Goal: Task Accomplishment & Management: Use online tool/utility

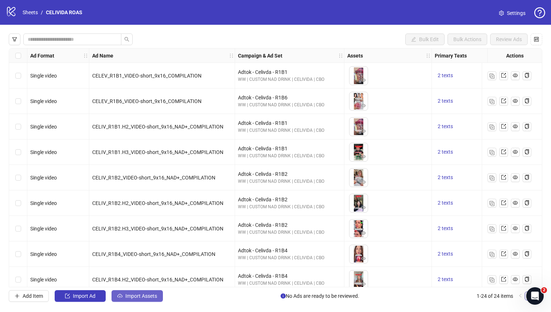
click at [115, 223] on button "Import Assets" at bounding box center [137, 297] width 51 height 12
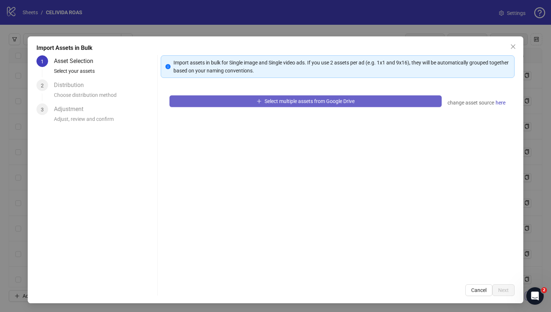
click at [249, 99] on button "Select multiple assets from Google Drive" at bounding box center [306, 102] width 273 height 12
click at [274, 99] on span "Select multiple assets from Google Drive" at bounding box center [310, 101] width 90 height 6
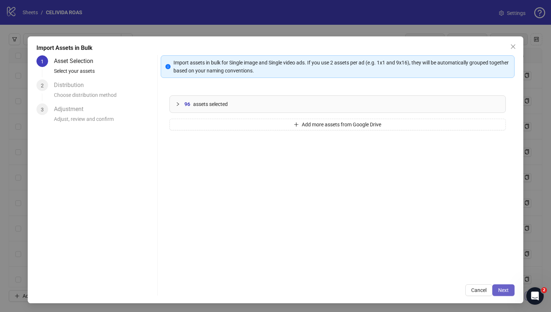
click at [295, 223] on span "Next" at bounding box center [503, 291] width 11 height 6
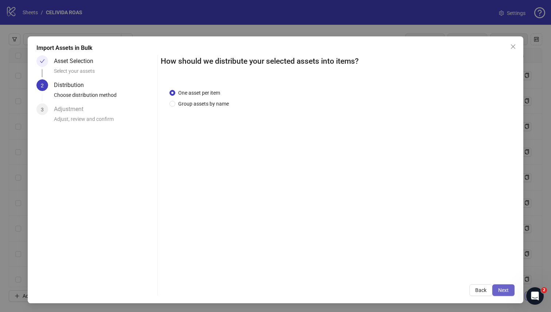
click at [295, 223] on span "Next" at bounding box center [503, 291] width 11 height 6
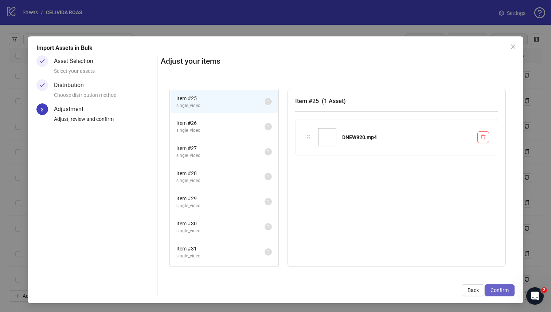
click at [295, 223] on span "Confirm" at bounding box center [500, 291] width 18 height 6
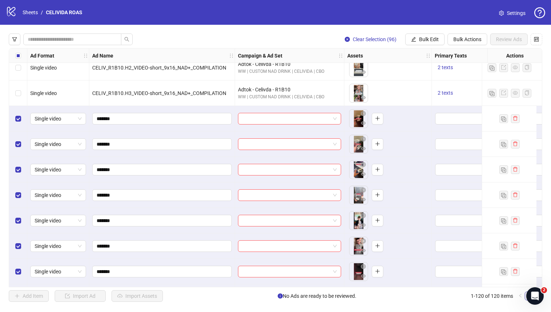
scroll to position [551, 0]
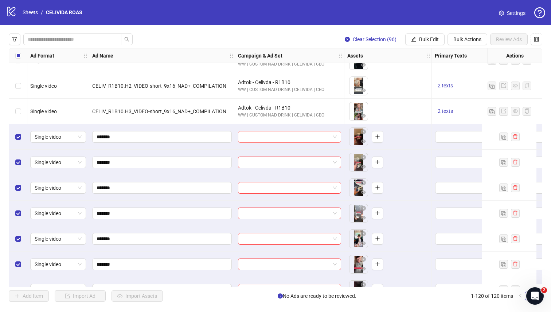
click at [268, 139] on input "search" at bounding box center [286, 137] width 88 height 11
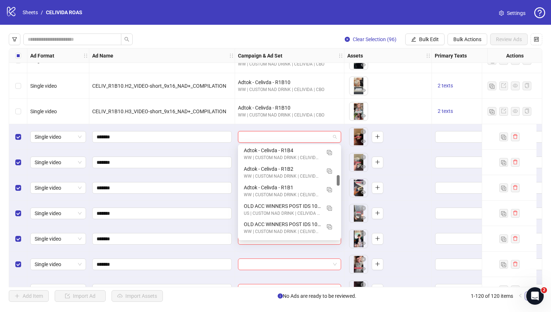
scroll to position [237, 0]
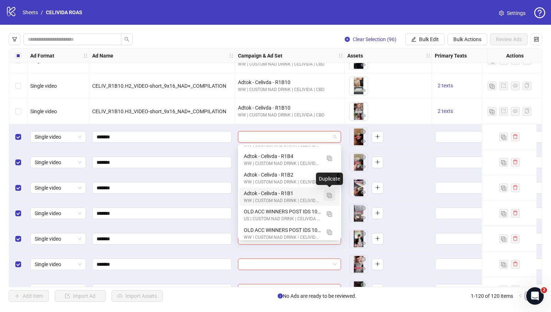
click at [295, 195] on img "button" at bounding box center [329, 195] width 5 height 5
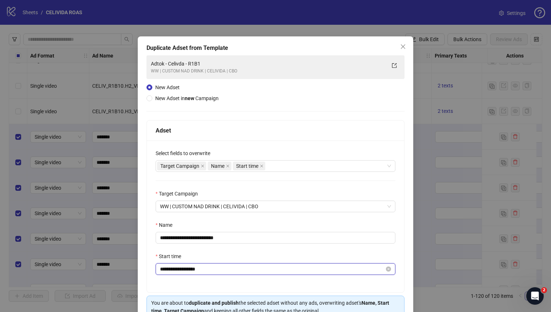
click at [224, 223] on input "**********" at bounding box center [272, 269] width 225 height 8
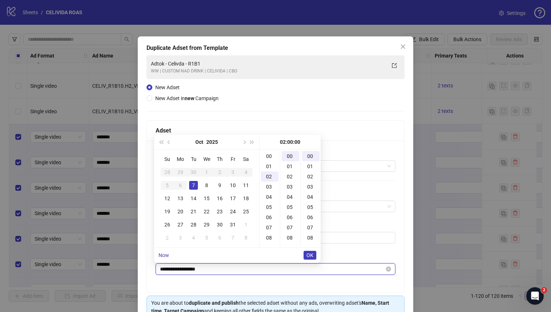
scroll to position [20, 0]
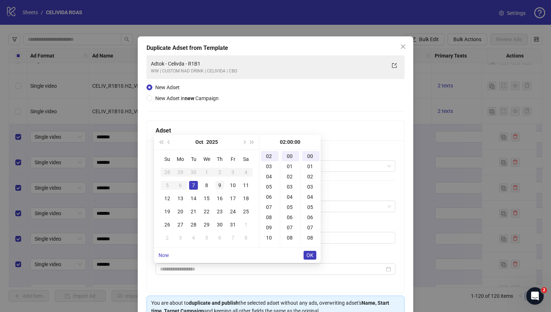
click at [219, 184] on div "9" at bounding box center [219, 185] width 9 height 9
click at [265, 158] on div "00" at bounding box center [269, 156] width 17 height 10
type input "**********"
click at [295, 223] on span "OK" at bounding box center [310, 256] width 7 height 6
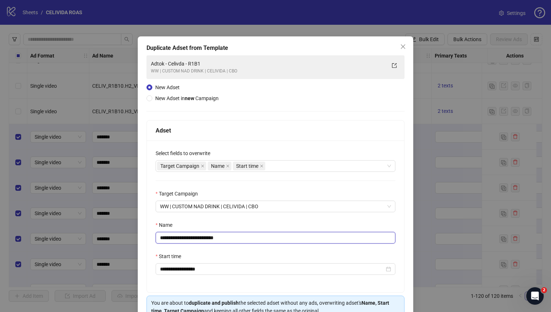
click at [245, 223] on input "**********" at bounding box center [276, 238] width 240 height 12
type input "*********"
click at [227, 220] on div "**********" at bounding box center [275, 217] width 257 height 152
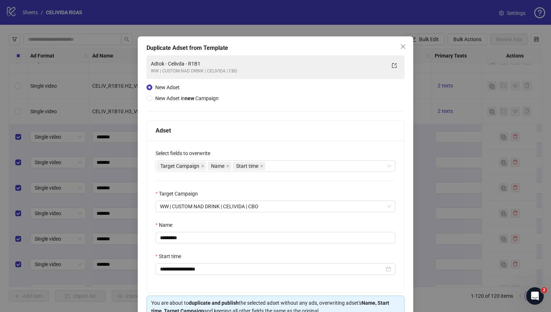
scroll to position [39, 0]
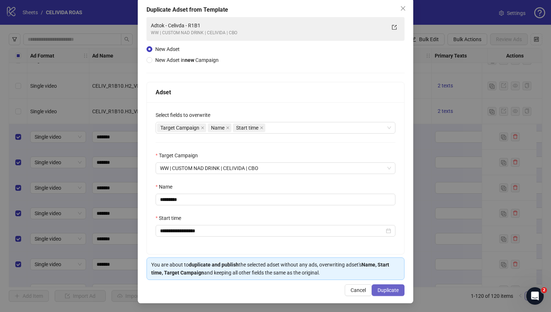
click at [295, 223] on span "Duplicate" at bounding box center [388, 291] width 21 height 6
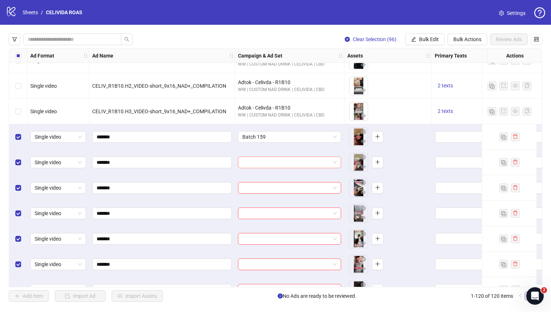
click at [260, 163] on input "search" at bounding box center [286, 162] width 88 height 11
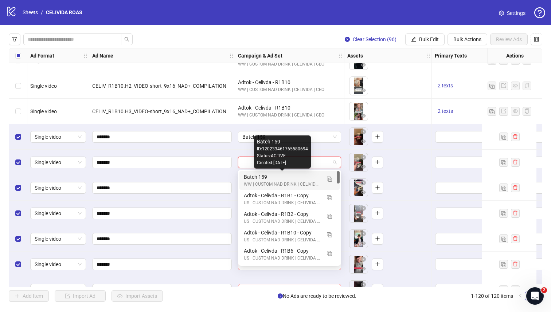
click at [257, 176] on div "Batch 159" at bounding box center [282, 177] width 77 height 8
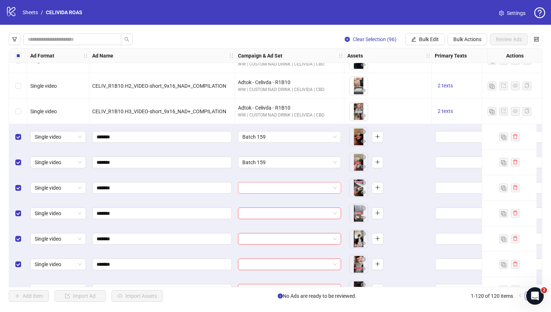
click at [257, 186] on input "search" at bounding box center [286, 188] width 88 height 11
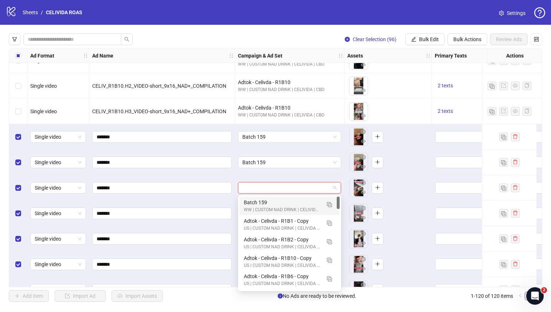
click at [254, 204] on div "Batch 159" at bounding box center [282, 203] width 77 height 8
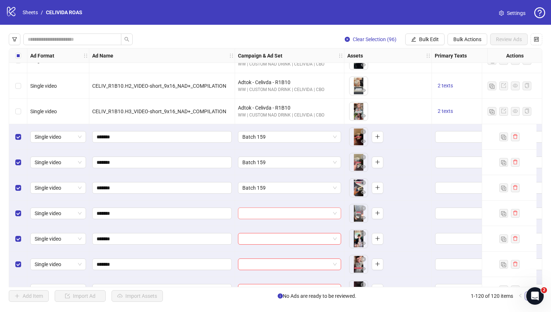
click at [254, 213] on input "search" at bounding box center [286, 213] width 88 height 11
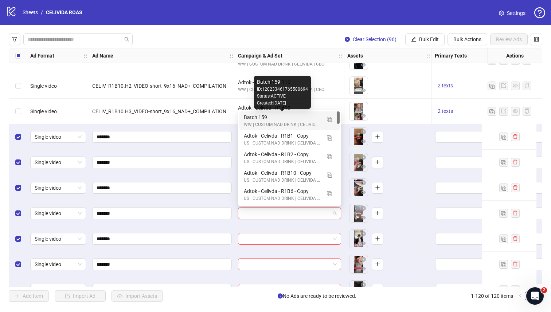
click at [264, 118] on div "Batch 159" at bounding box center [282, 117] width 77 height 8
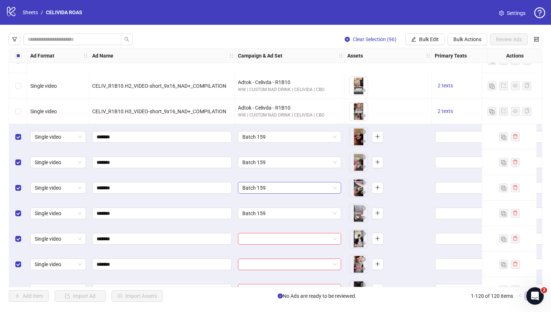
scroll to position [612, 0]
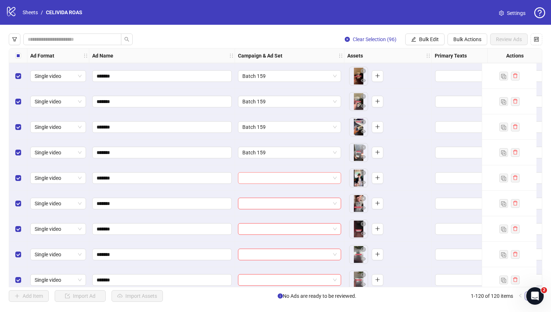
click at [263, 179] on input "search" at bounding box center [286, 178] width 88 height 11
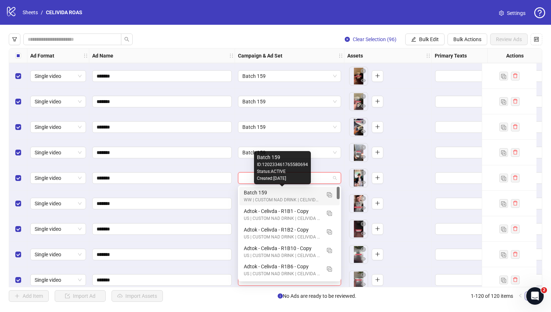
click at [263, 192] on div "Batch 159" at bounding box center [282, 193] width 77 height 8
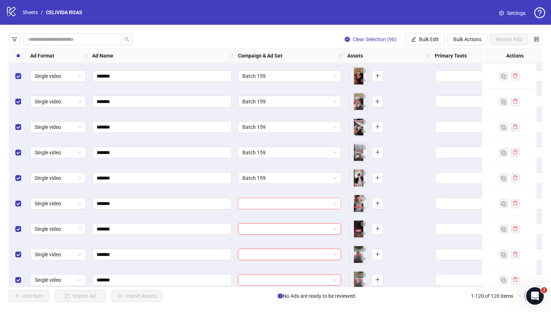
click at [271, 204] on input "search" at bounding box center [286, 203] width 88 height 11
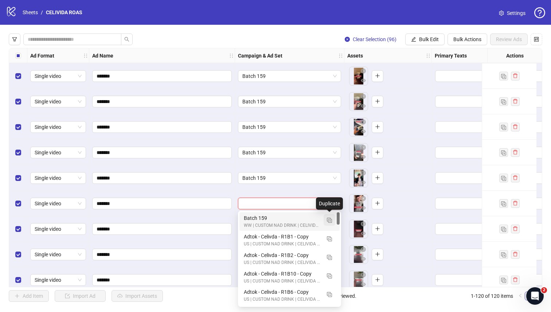
click at [295, 219] on img "button" at bounding box center [329, 220] width 5 height 5
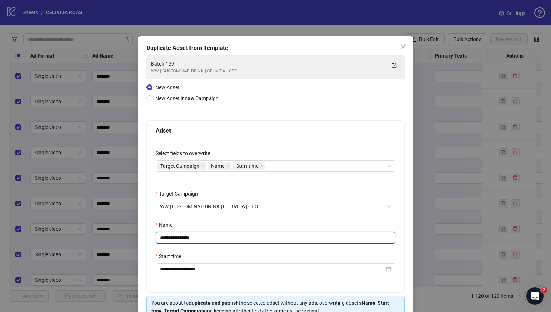
drag, startPoint x: 203, startPoint y: 241, endPoint x: 176, endPoint y: 241, distance: 26.6
click at [176, 223] on input "**********" at bounding box center [276, 238] width 240 height 12
type input "*********"
click at [206, 223] on div "Name" at bounding box center [276, 226] width 240 height 11
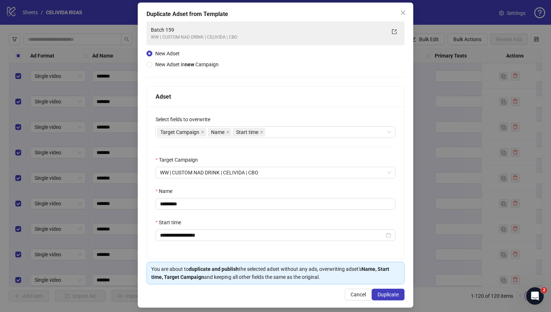
scroll to position [39, 0]
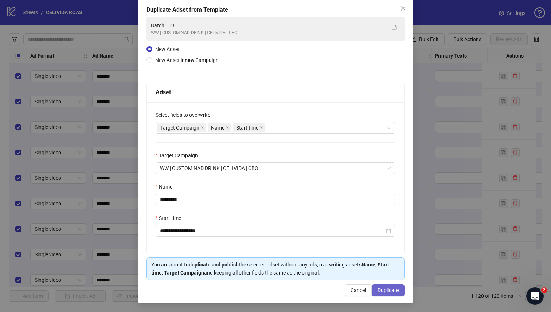
click at [295, 223] on span "Duplicate" at bounding box center [388, 291] width 21 height 6
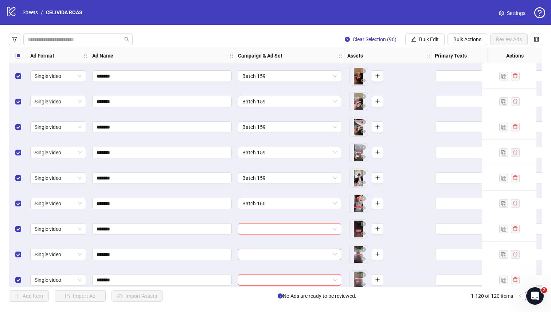
click at [270, 223] on input "search" at bounding box center [286, 229] width 88 height 11
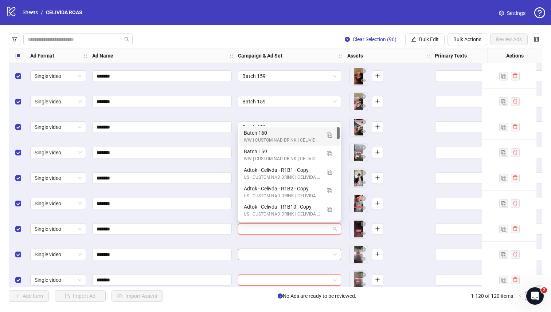
click at [275, 133] on div "Batch 160" at bounding box center [282, 133] width 77 height 8
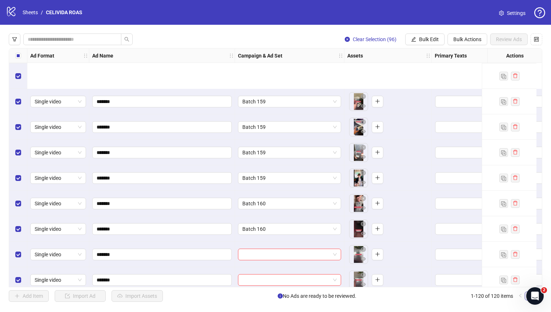
scroll to position [686, 0]
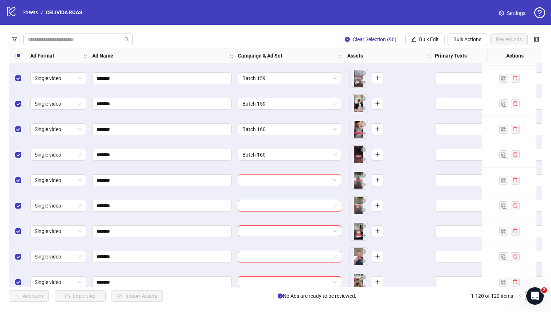
click at [270, 177] on input "search" at bounding box center [286, 180] width 88 height 11
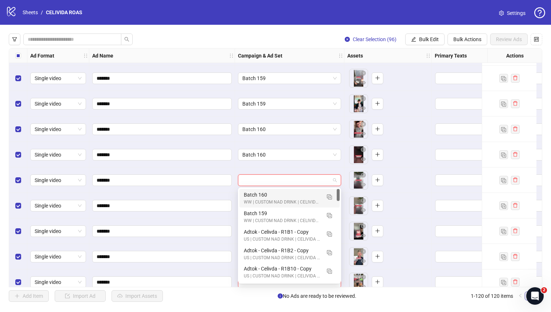
click at [265, 195] on div "Batch 160" at bounding box center [282, 195] width 77 height 8
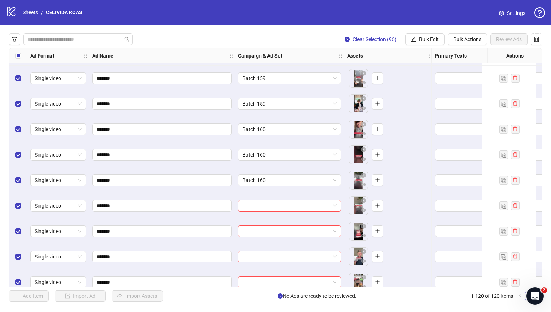
scroll to position [743, 0]
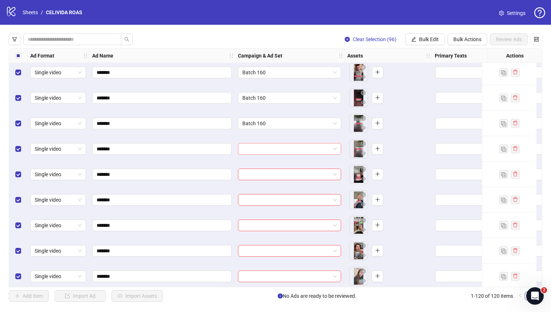
click at [264, 147] on input "search" at bounding box center [286, 149] width 88 height 11
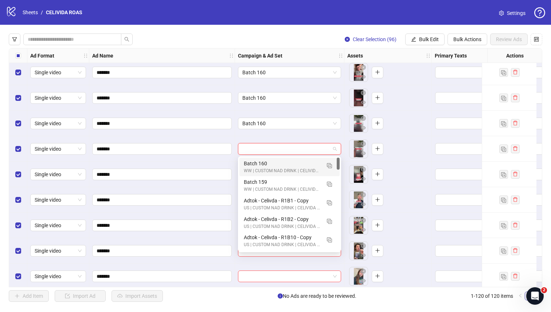
click at [264, 163] on div "Batch 160" at bounding box center [282, 164] width 77 height 8
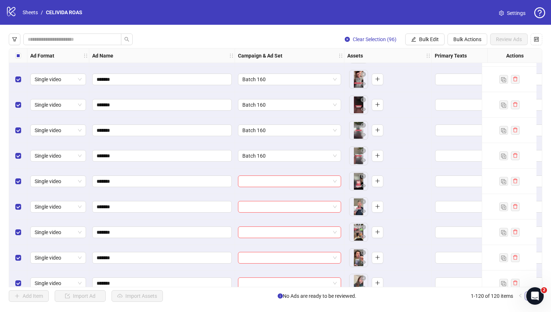
scroll to position [739, 0]
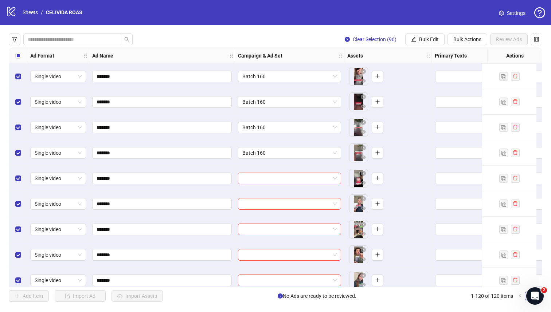
click at [261, 177] on input "search" at bounding box center [286, 178] width 88 height 11
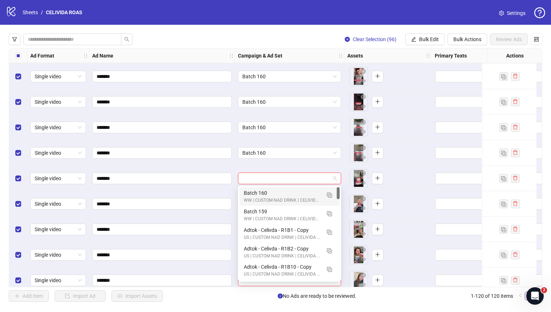
click at [261, 190] on div "Batch 160" at bounding box center [282, 193] width 77 height 8
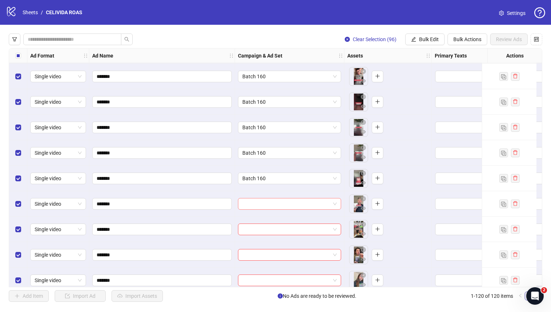
click at [264, 206] on input "search" at bounding box center [286, 204] width 88 height 11
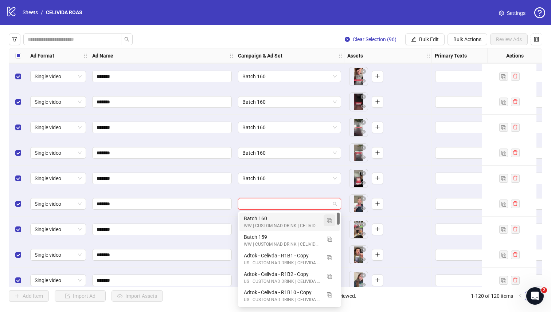
click at [295, 221] on img "button" at bounding box center [329, 220] width 5 height 5
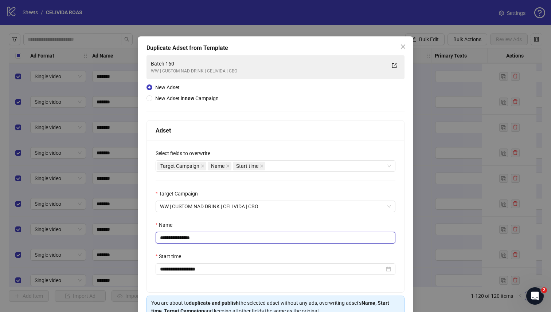
drag, startPoint x: 238, startPoint y: 239, endPoint x: 179, endPoint y: 242, distance: 59.1
click at [179, 223] on input "**********" at bounding box center [276, 238] width 240 height 12
drag, startPoint x: 180, startPoint y: 239, endPoint x: 202, endPoint y: 239, distance: 22.2
click at [202, 223] on input "**********" at bounding box center [276, 238] width 240 height 12
type input "*********"
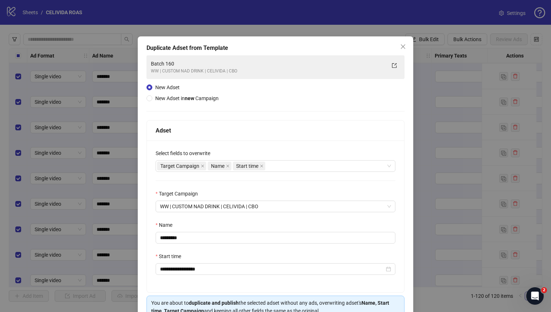
click at [231, 223] on div "Name" at bounding box center [276, 226] width 240 height 11
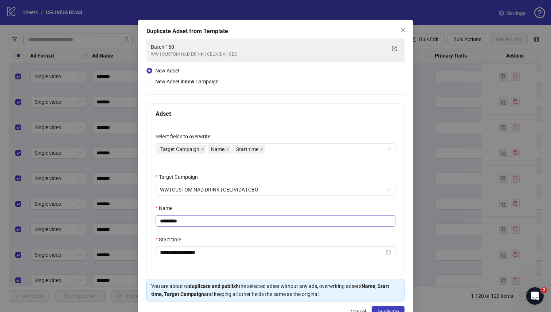
scroll to position [39, 0]
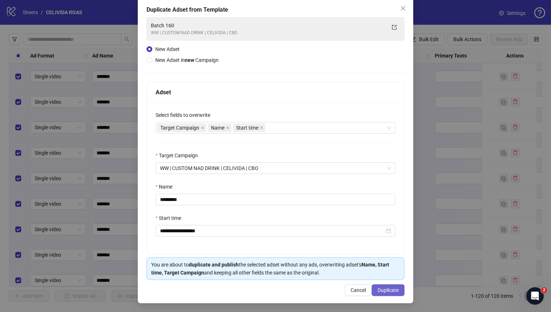
click at [295, 223] on span "Duplicate" at bounding box center [388, 291] width 21 height 6
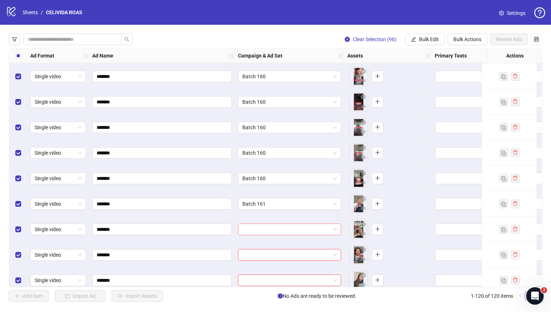
click at [293, 223] on input "search" at bounding box center [286, 229] width 88 height 11
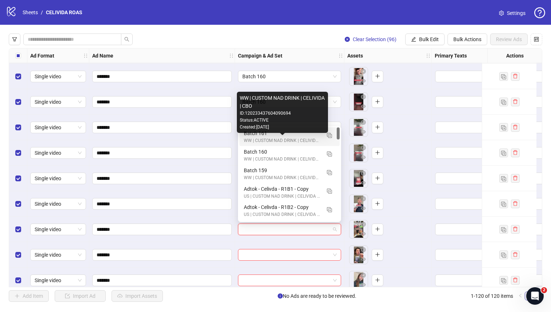
click at [281, 141] on div "WW | CUSTOM NAD DRINK | CELIVIDA | CBO" at bounding box center [282, 140] width 77 height 7
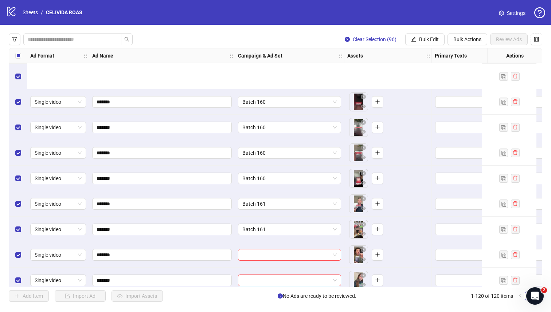
scroll to position [822, 0]
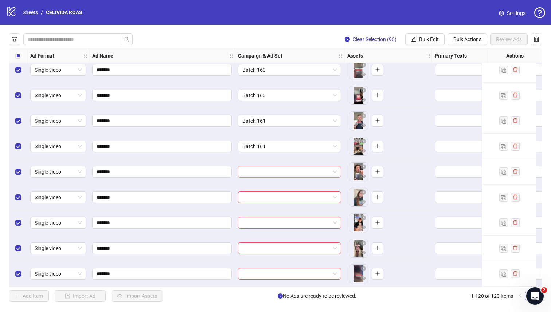
click at [274, 172] on input "search" at bounding box center [286, 172] width 88 height 11
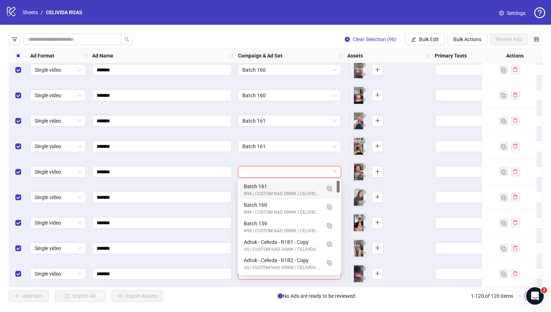
click at [270, 184] on div "Batch 161" at bounding box center [282, 187] width 77 height 8
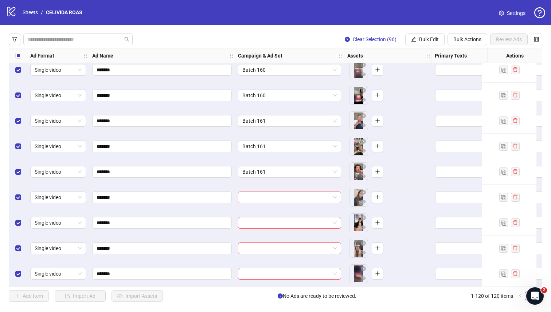
click at [267, 198] on input "search" at bounding box center [286, 197] width 88 height 11
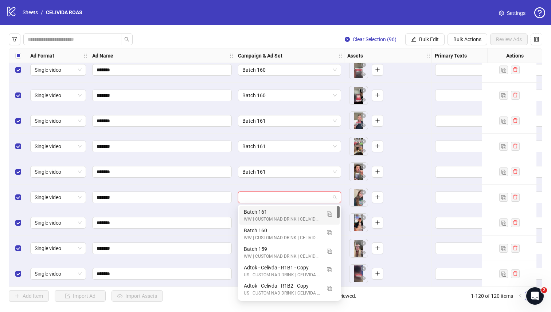
click at [263, 214] on div "Batch 161" at bounding box center [282, 212] width 77 height 8
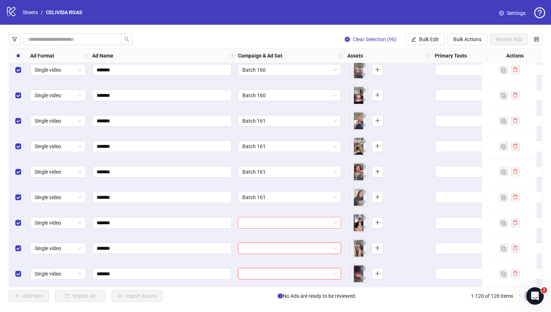
click at [262, 222] on input "search" at bounding box center [286, 223] width 88 height 11
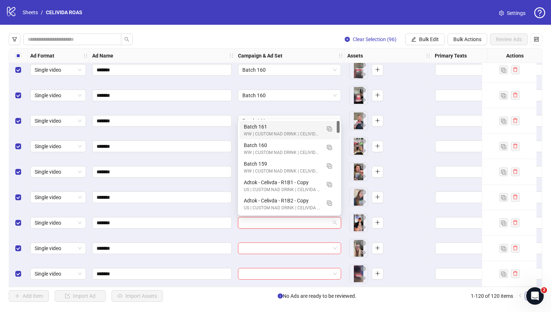
click at [258, 124] on div "Batch 161" at bounding box center [282, 127] width 77 height 8
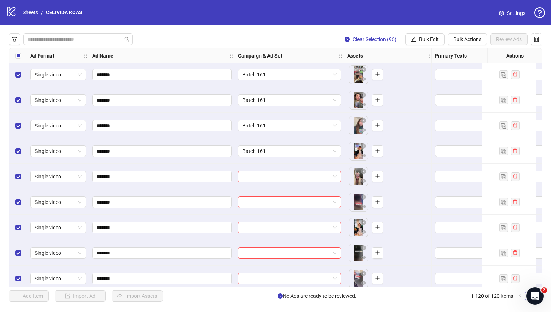
scroll to position [895, 0]
click at [255, 177] on div "Ad Format Ad Name Campaign & Ad Set Assets Primary Texts Headlines Descriptions…" at bounding box center [276, 167] width 534 height 239
click at [255, 177] on input "search" at bounding box center [286, 176] width 88 height 11
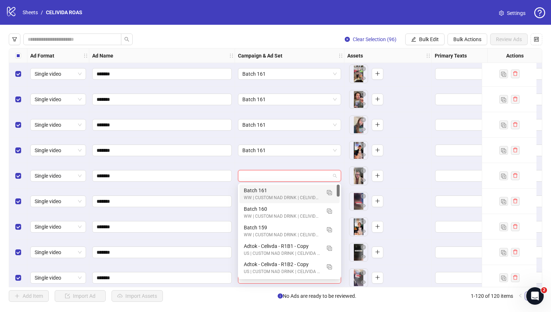
click at [254, 189] on div "Batch 161" at bounding box center [282, 191] width 77 height 8
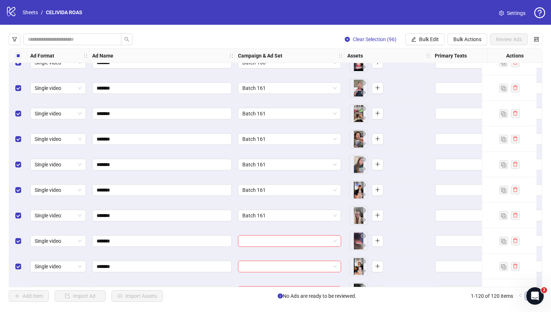
scroll to position [862, 0]
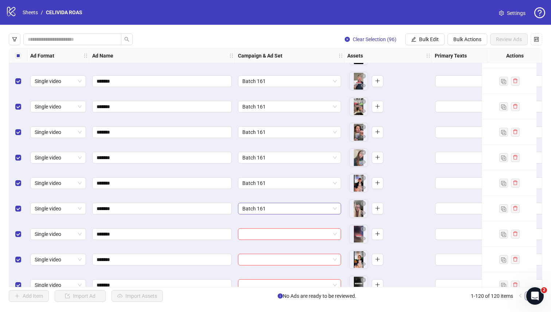
click at [268, 207] on span "Batch 161" at bounding box center [289, 208] width 94 height 11
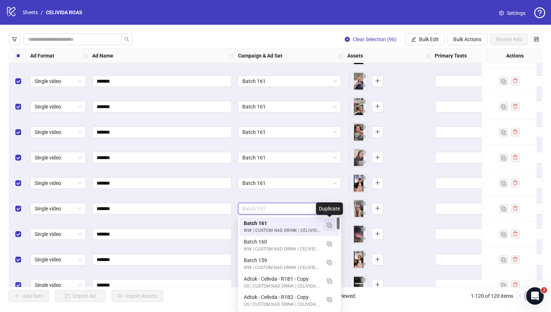
click at [295, 223] on img "button" at bounding box center [329, 225] width 5 height 5
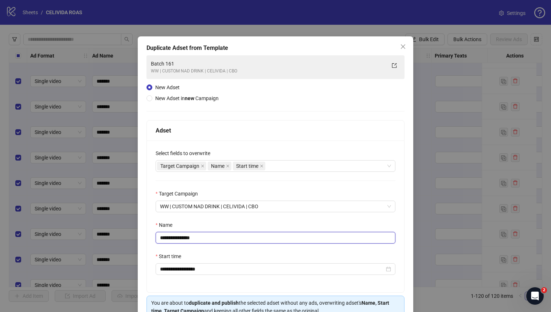
drag, startPoint x: 213, startPoint y: 238, endPoint x: 178, endPoint y: 238, distance: 34.6
click at [178, 223] on input "**********" at bounding box center [276, 238] width 240 height 12
type input "*********"
click at [207, 223] on div "Name" at bounding box center [276, 226] width 240 height 11
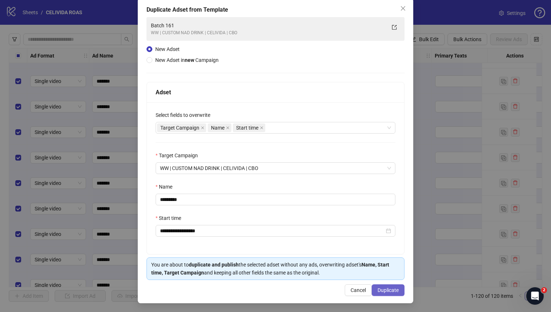
click at [295, 223] on span "Duplicate" at bounding box center [388, 291] width 21 height 6
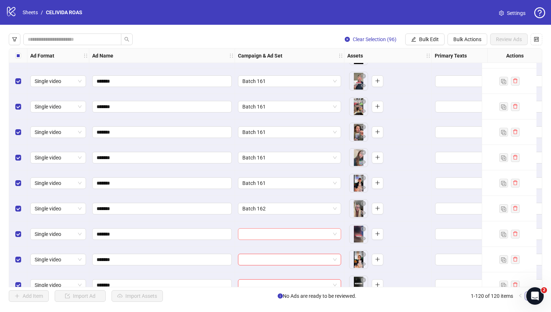
click at [253, 223] on input "search" at bounding box center [286, 234] width 88 height 11
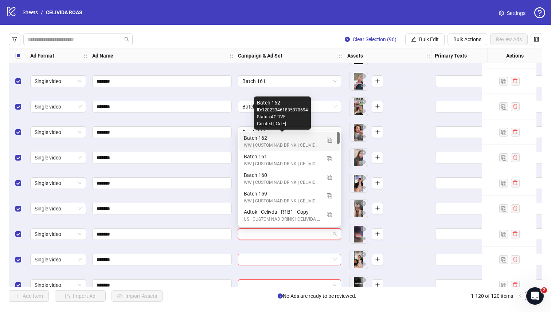
click at [244, 136] on div "Batch 162" at bounding box center [282, 138] width 77 height 8
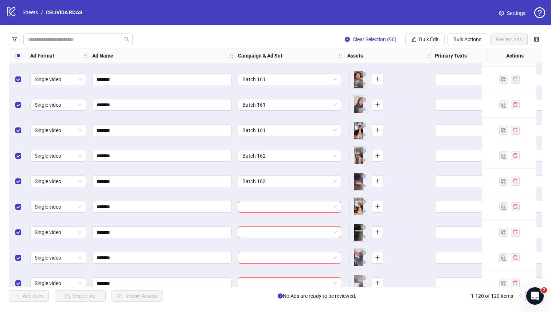
scroll to position [917, 0]
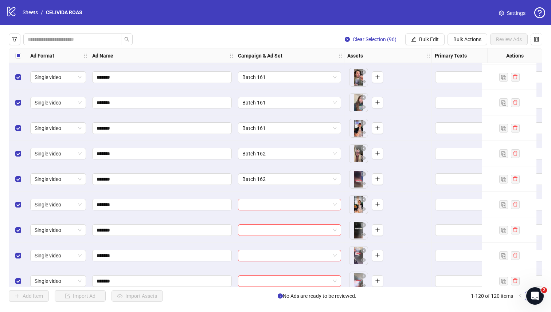
click at [260, 209] on input "search" at bounding box center [286, 204] width 88 height 11
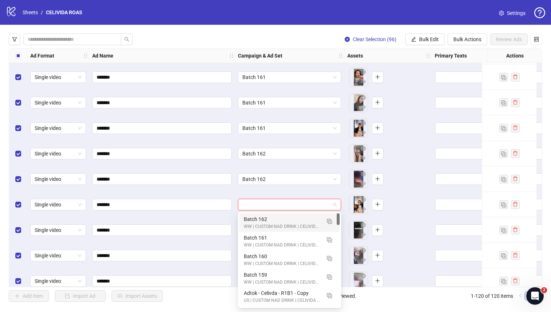
click at [250, 223] on div "WW | CUSTOM NAD DRINK | CELIVIDA | CBO" at bounding box center [282, 226] width 77 height 7
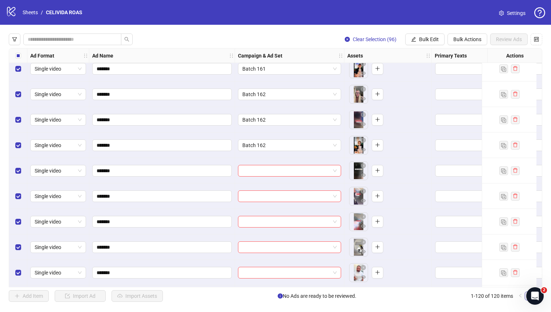
scroll to position [979, 0]
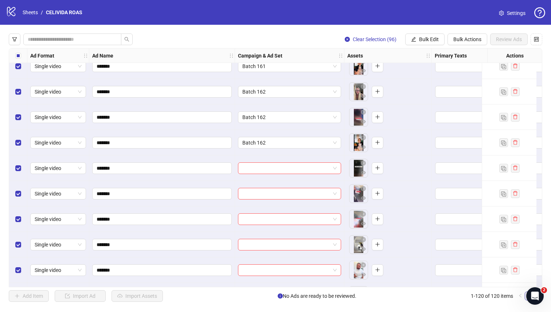
click at [250, 170] on div "Ad Format Ad Name Campaign & Ad Set Assets Primary Texts Headlines Descriptions…" at bounding box center [276, 167] width 534 height 239
click at [249, 168] on input "search" at bounding box center [286, 168] width 88 height 11
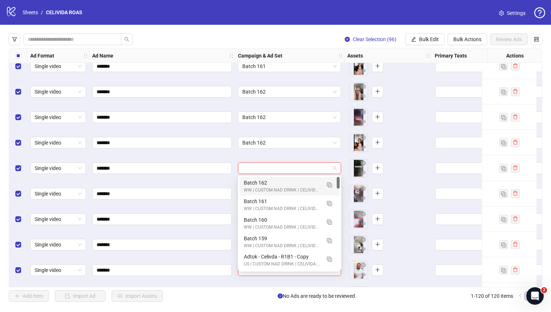
click at [245, 180] on div "Batch 162" at bounding box center [282, 183] width 77 height 8
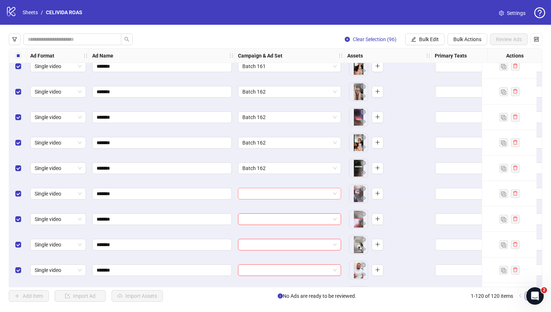
click at [248, 195] on input "search" at bounding box center [286, 193] width 88 height 11
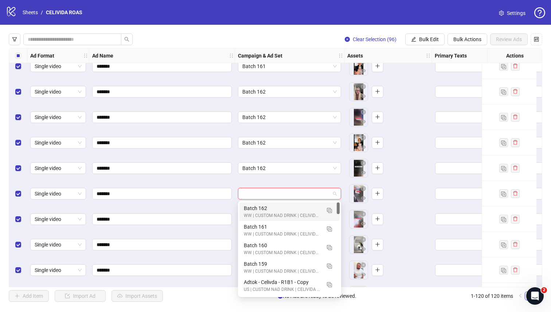
click at [250, 206] on div "Batch 162" at bounding box center [282, 208] width 77 height 8
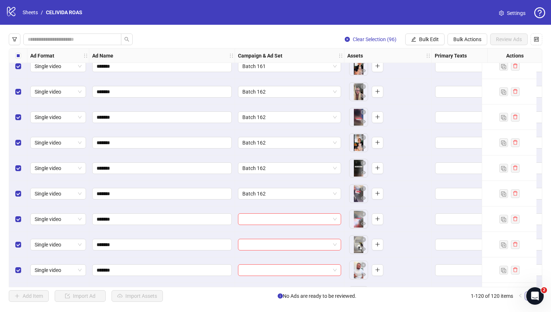
scroll to position [1006, 0]
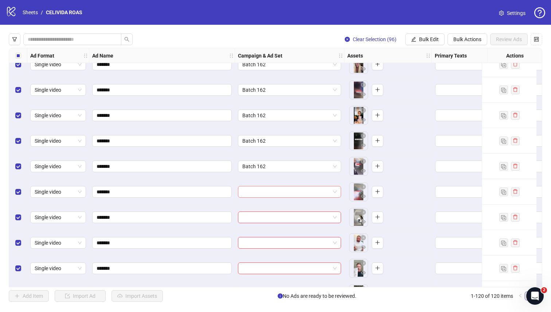
click at [257, 191] on input "search" at bounding box center [286, 192] width 88 height 11
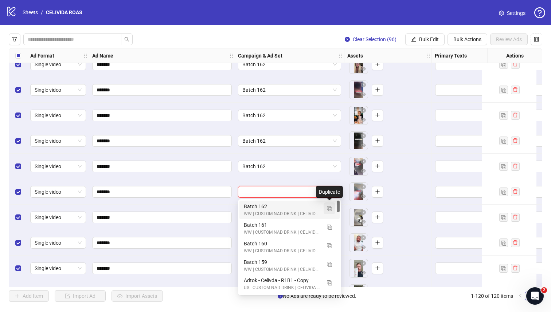
click at [295, 210] on img "button" at bounding box center [329, 208] width 5 height 5
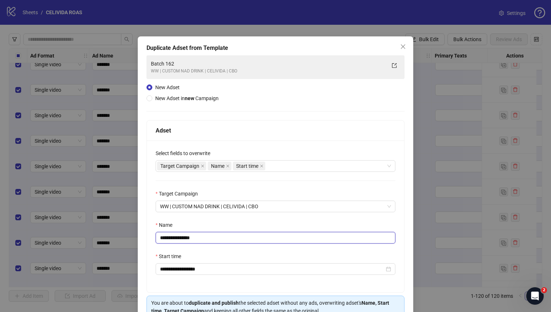
drag, startPoint x: 200, startPoint y: 238, endPoint x: 178, endPoint y: 240, distance: 22.3
click at [178, 223] on input "**********" at bounding box center [276, 238] width 240 height 12
type input "*********"
click at [203, 223] on div "Name" at bounding box center [276, 226] width 240 height 11
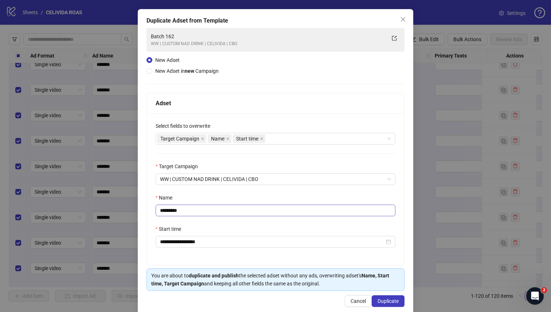
scroll to position [39, 0]
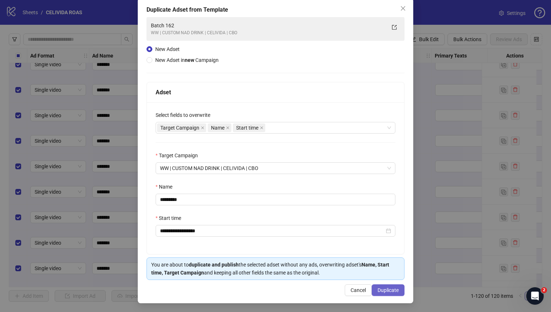
click at [295, 223] on span "Duplicate" at bounding box center [388, 291] width 21 height 6
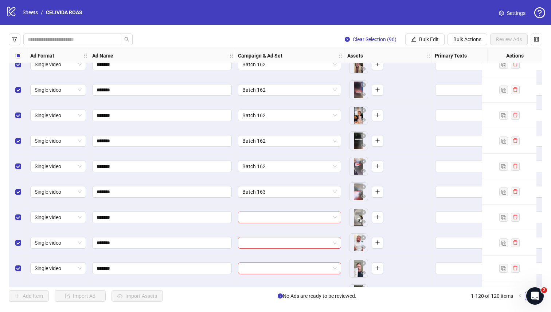
click at [252, 218] on input "search" at bounding box center [286, 217] width 88 height 11
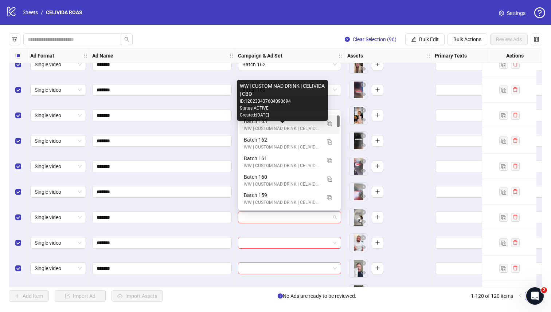
click at [248, 126] on div "WW | CUSTOM NAD DRINK | CELIVIDA | CBO" at bounding box center [282, 128] width 77 height 7
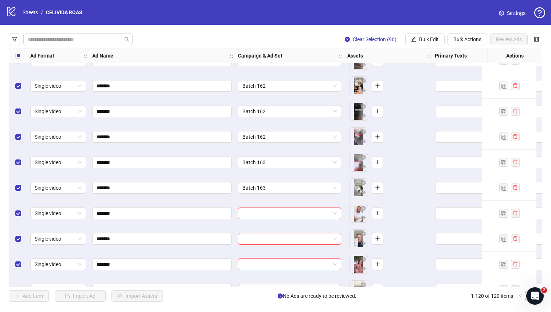
scroll to position [1037, 0]
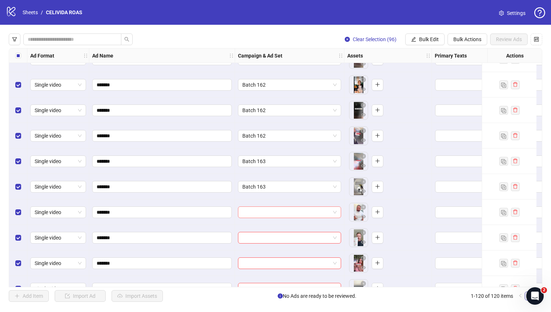
click at [253, 210] on input "search" at bounding box center [286, 212] width 88 height 11
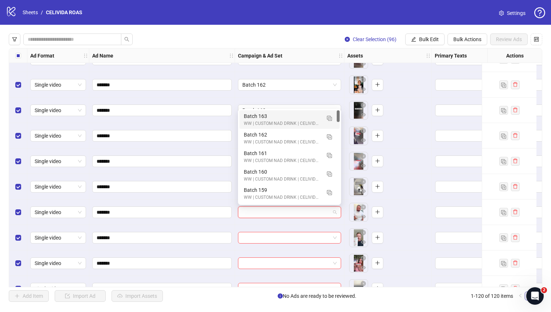
click at [244, 118] on div "Batch 163" at bounding box center [282, 116] width 77 height 8
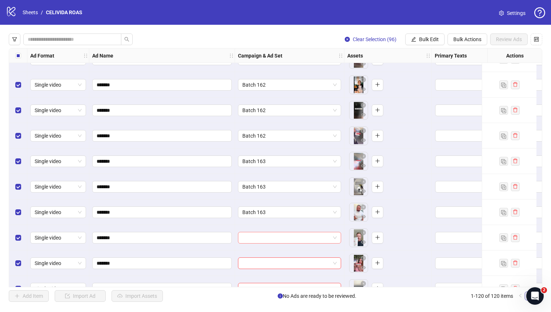
click at [242, 223] on input "search" at bounding box center [286, 238] width 88 height 11
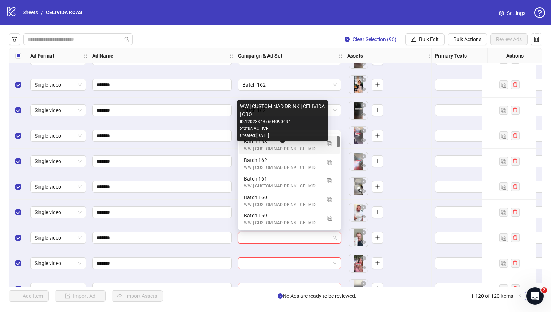
click at [246, 147] on div "WW | CUSTOM NAD DRINK | CELIVIDA | CBO" at bounding box center [282, 149] width 77 height 7
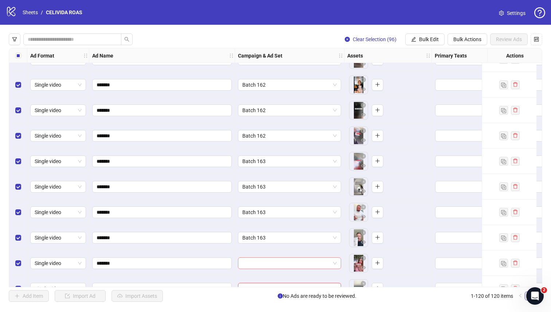
click at [245, 223] on input "search" at bounding box center [286, 263] width 88 height 11
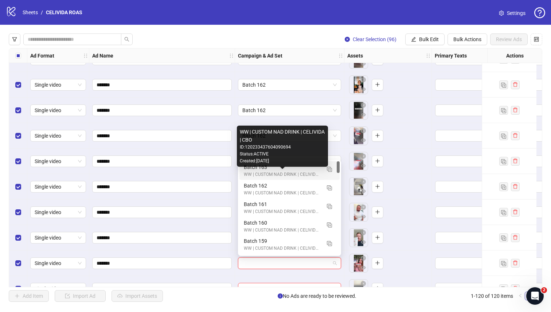
click at [250, 171] on div "WW | CUSTOM NAD DRINK | CELIVIDA | CBO" at bounding box center [282, 174] width 77 height 7
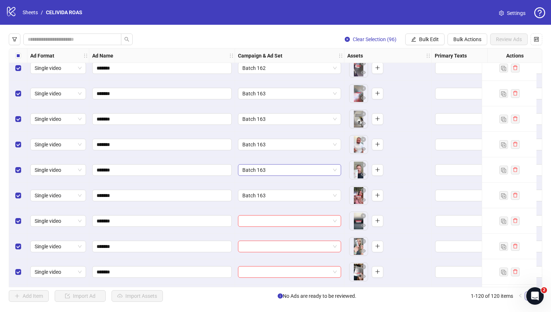
scroll to position [1111, 0]
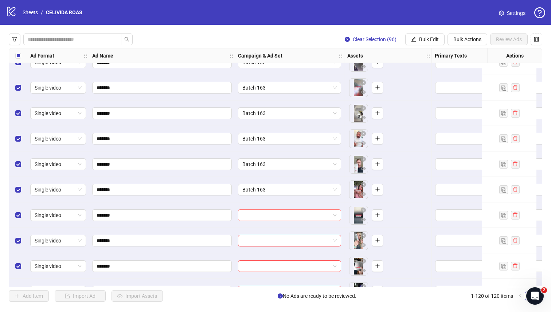
click at [265, 215] on input "search" at bounding box center [286, 215] width 88 height 11
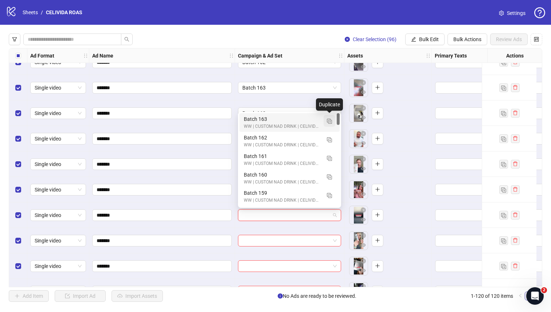
click at [295, 119] on img "button" at bounding box center [329, 121] width 5 height 5
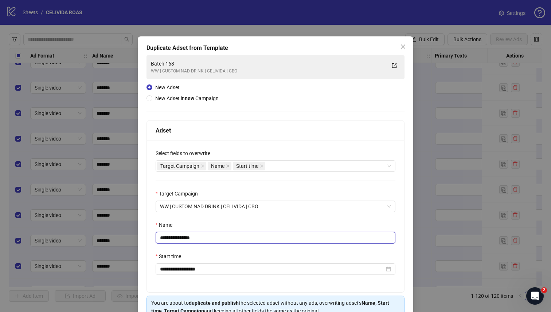
drag, startPoint x: 219, startPoint y: 238, endPoint x: 179, endPoint y: 238, distance: 40.1
click at [179, 223] on input "**********" at bounding box center [276, 238] width 240 height 12
type input "*********"
click at [204, 223] on div "Name" at bounding box center [276, 226] width 240 height 11
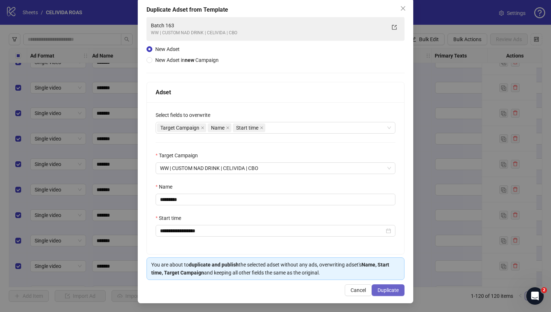
click at [295, 223] on span "Duplicate" at bounding box center [388, 291] width 21 height 6
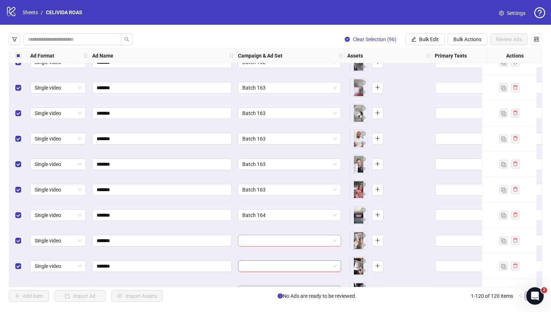
click at [295, 223] on input "search" at bounding box center [286, 240] width 88 height 11
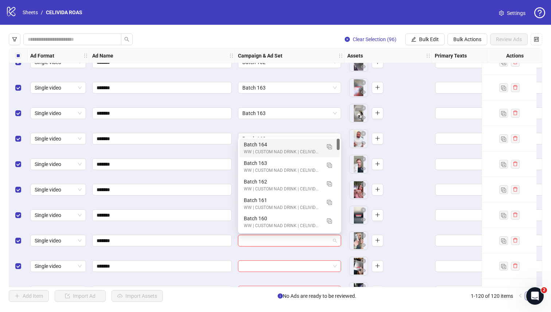
click at [243, 145] on div "Batch 164 WW | CUSTOM NAD DRINK | CELIVIDA | CBO" at bounding box center [289, 148] width 100 height 19
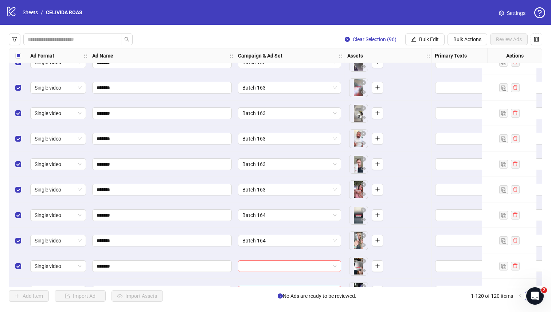
click at [245, 223] on input "search" at bounding box center [286, 266] width 88 height 11
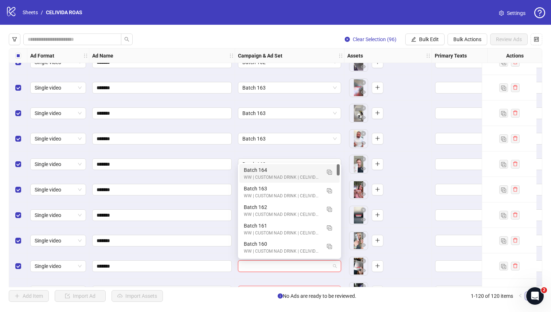
click at [252, 171] on div "Batch 164" at bounding box center [282, 170] width 77 height 8
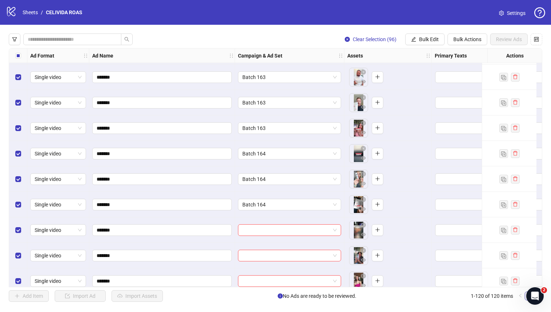
scroll to position [1173, 0]
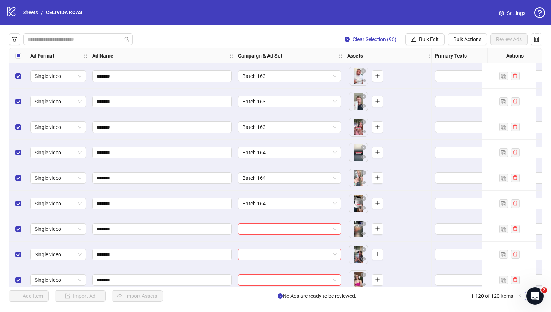
click at [251, 223] on input "search" at bounding box center [286, 229] width 88 height 11
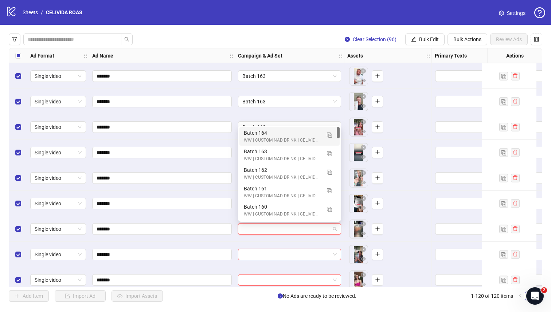
click at [244, 135] on div "Batch 164" at bounding box center [282, 133] width 77 height 8
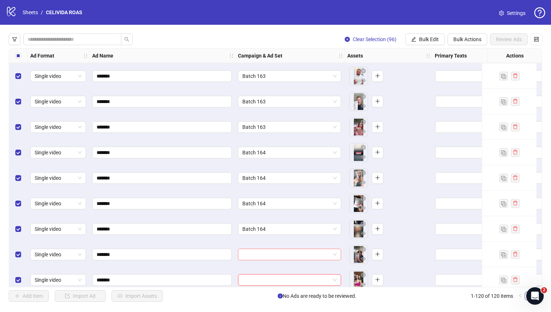
click at [250, 223] on input "search" at bounding box center [286, 254] width 88 height 11
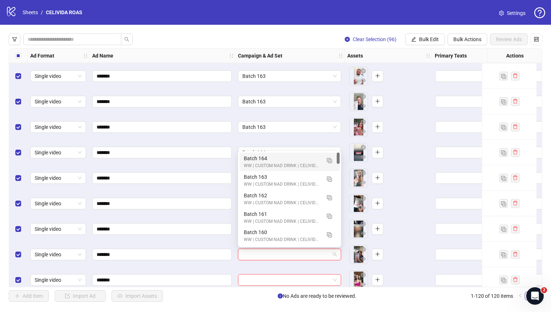
click at [246, 162] on div "Batch 164" at bounding box center [282, 159] width 77 height 8
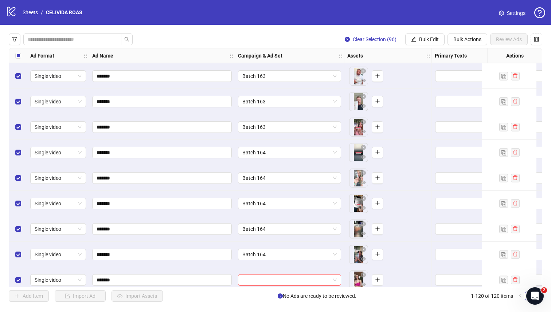
scroll to position [1246, 0]
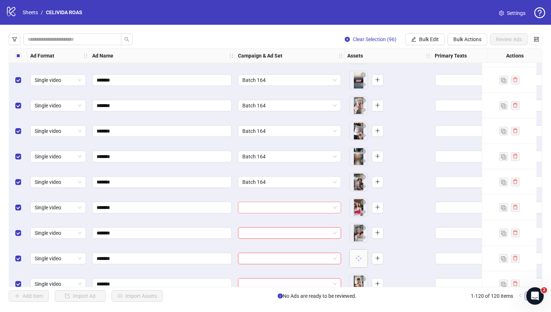
click at [261, 207] on input "search" at bounding box center [286, 207] width 88 height 11
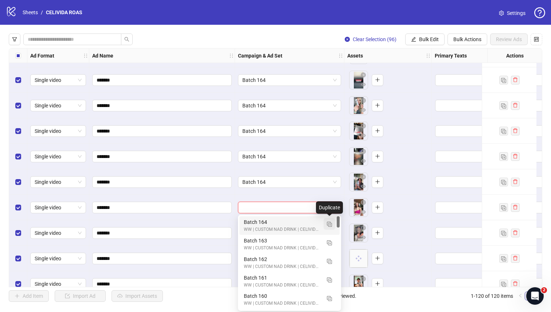
click at [295, 223] on img "button" at bounding box center [329, 224] width 5 height 5
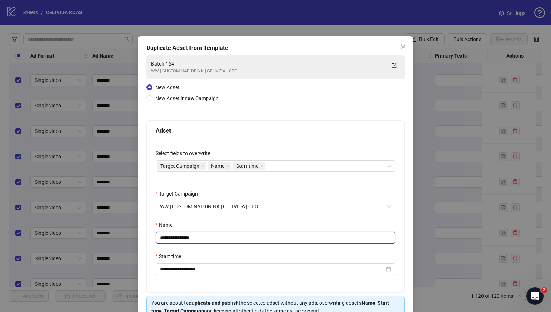
drag, startPoint x: 199, startPoint y: 239, endPoint x: 181, endPoint y: 240, distance: 17.9
click at [181, 223] on input "**********" at bounding box center [276, 238] width 240 height 12
type input "*********"
click at [295, 223] on div "Name" at bounding box center [276, 226] width 240 height 11
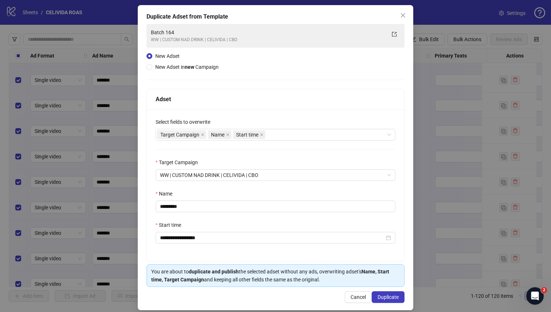
scroll to position [39, 0]
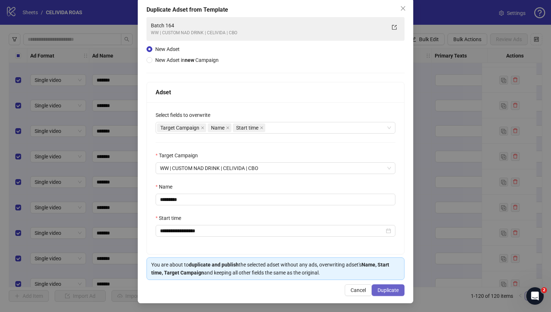
click at [295, 223] on span "Duplicate" at bounding box center [388, 291] width 21 height 6
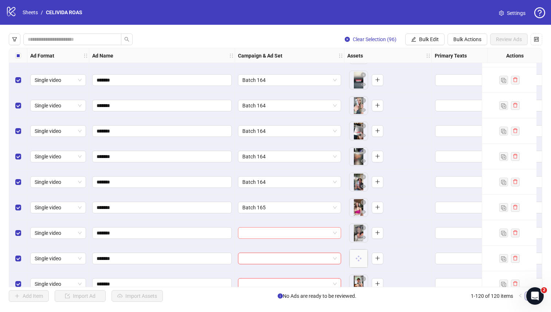
click at [266, 223] on input "search" at bounding box center [286, 233] width 88 height 11
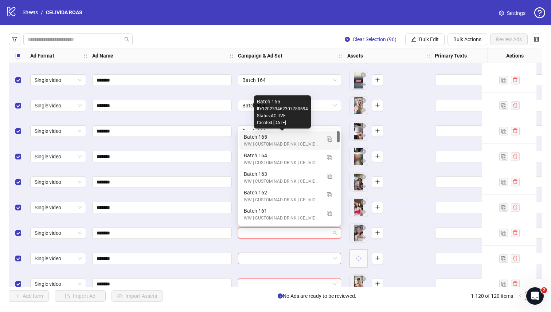
click at [245, 137] on div "Batch 165" at bounding box center [282, 137] width 77 height 8
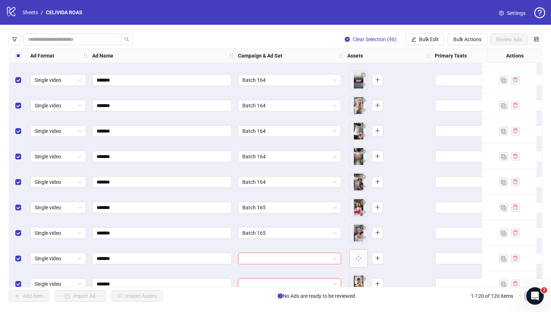
scroll to position [1287, 0]
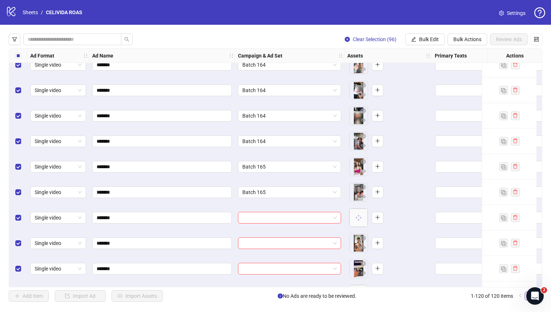
click at [269, 217] on div "Ad Format Ad Name Campaign & Ad Set Assets Primary Texts Headlines Descriptions…" at bounding box center [276, 167] width 534 height 239
click at [262, 219] on input "search" at bounding box center [286, 218] width 88 height 11
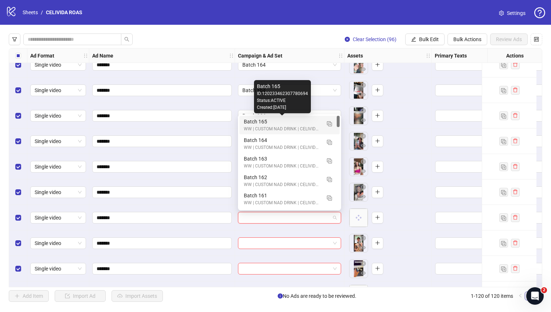
click at [251, 121] on div "Batch 165" at bounding box center [282, 122] width 77 height 8
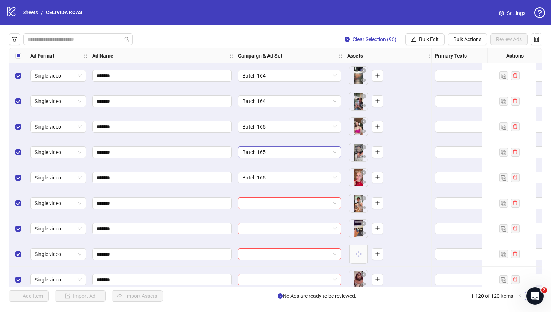
scroll to position [1357, 0]
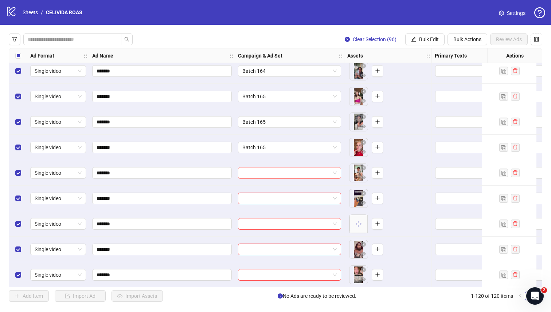
click at [258, 172] on input "search" at bounding box center [286, 173] width 88 height 11
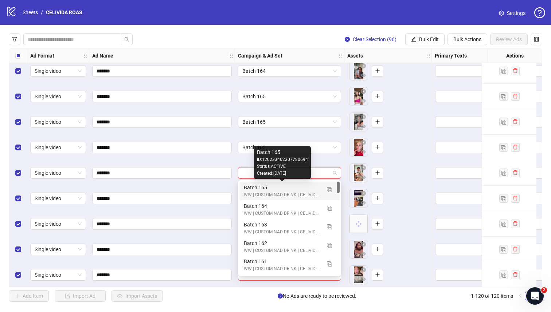
click at [254, 186] on div "Batch 165" at bounding box center [282, 188] width 77 height 8
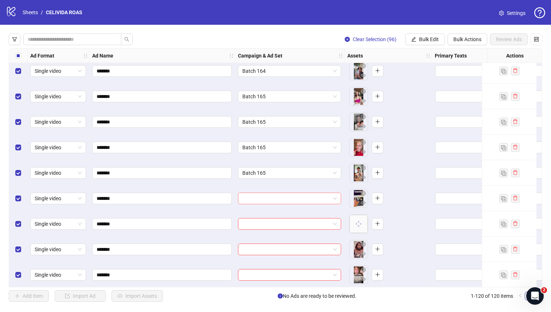
click at [255, 195] on input "search" at bounding box center [286, 198] width 88 height 11
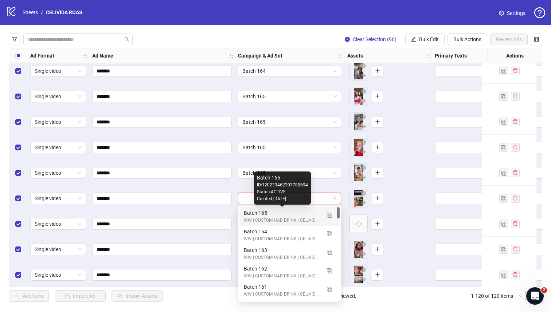
click at [250, 214] on div "Batch 165" at bounding box center [282, 213] width 77 height 8
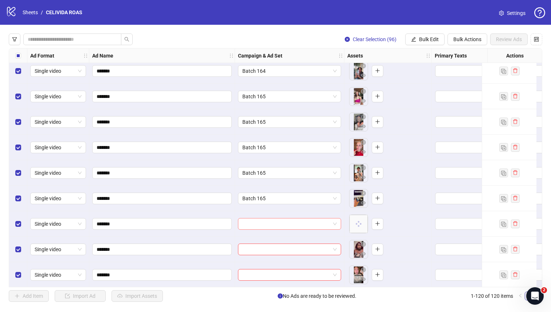
click at [262, 221] on input "search" at bounding box center [286, 224] width 88 height 11
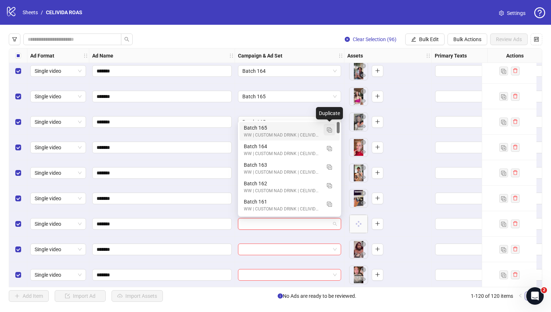
click at [295, 130] on img "button" at bounding box center [329, 130] width 5 height 5
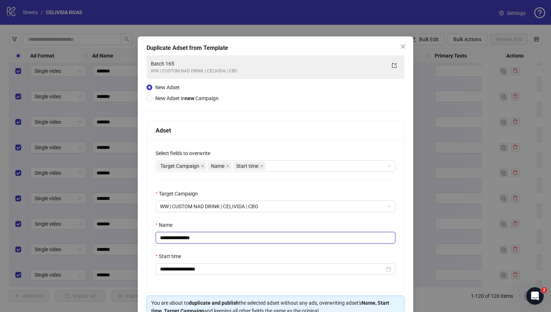
drag, startPoint x: 211, startPoint y: 235, endPoint x: 179, endPoint y: 237, distance: 32.1
click at [179, 223] on input "**********" at bounding box center [276, 238] width 240 height 12
type input "*********"
click at [277, 223] on div "Name" at bounding box center [276, 226] width 240 height 11
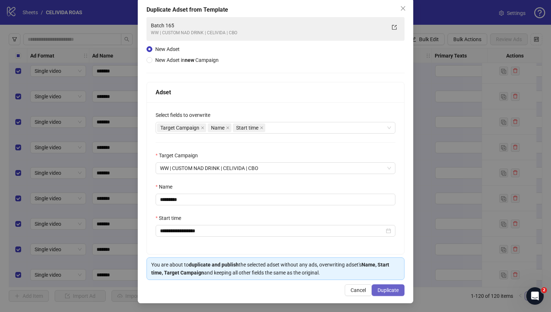
click at [295, 223] on span "Duplicate" at bounding box center [388, 291] width 21 height 6
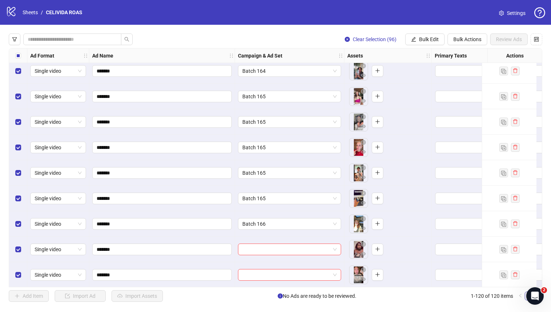
scroll to position [1432, 0]
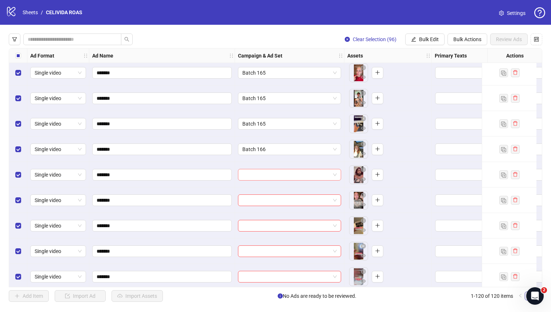
click at [295, 173] on input "search" at bounding box center [286, 175] width 88 height 11
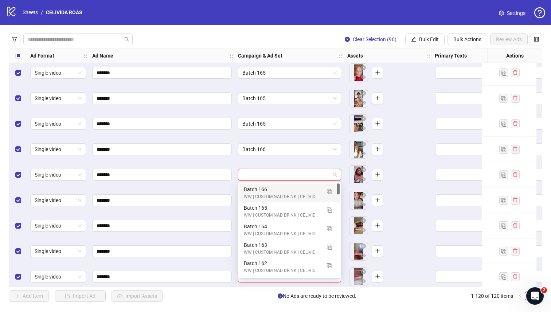
click at [287, 190] on div "Batch 166" at bounding box center [282, 190] width 77 height 8
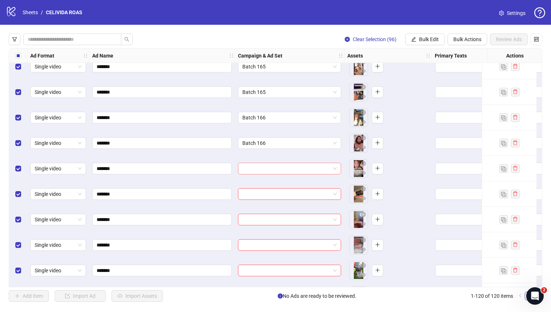
scroll to position [1468, 0]
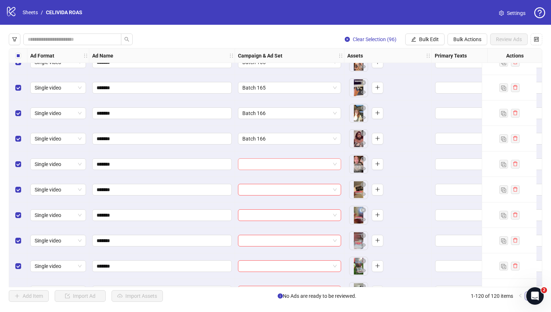
click at [283, 165] on input "search" at bounding box center [286, 164] width 88 height 11
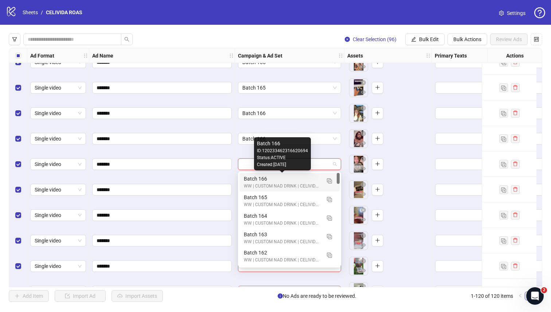
click at [276, 180] on div "Batch 166" at bounding box center [282, 179] width 77 height 8
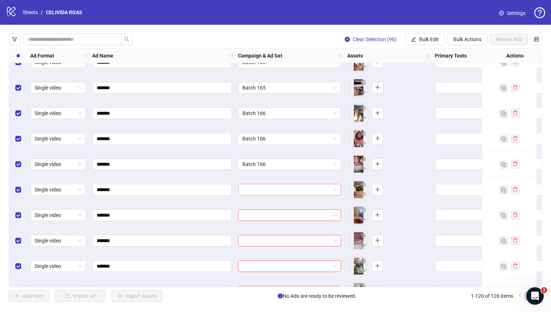
click at [272, 190] on input "search" at bounding box center [286, 189] width 88 height 11
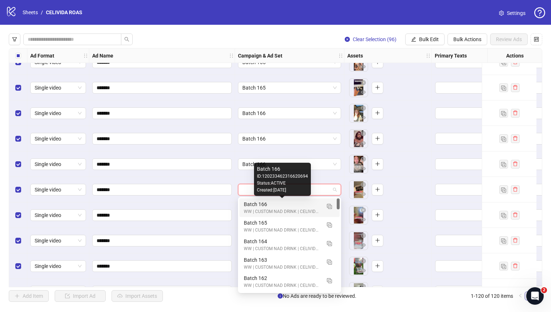
click at [265, 203] on div "Batch 166" at bounding box center [282, 204] width 77 height 8
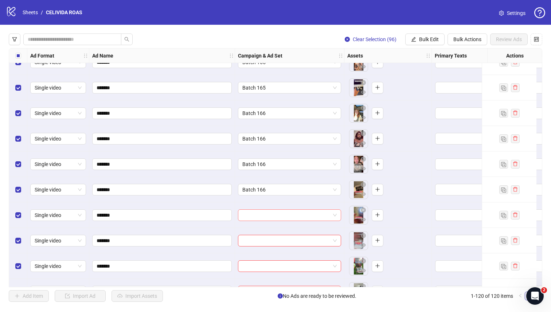
click at [264, 214] on input "search" at bounding box center [286, 215] width 88 height 11
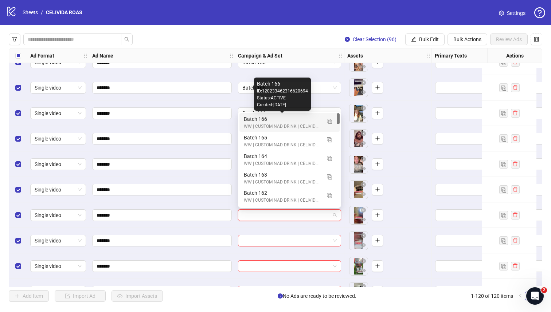
click at [249, 119] on div "Batch 166" at bounding box center [282, 119] width 77 height 8
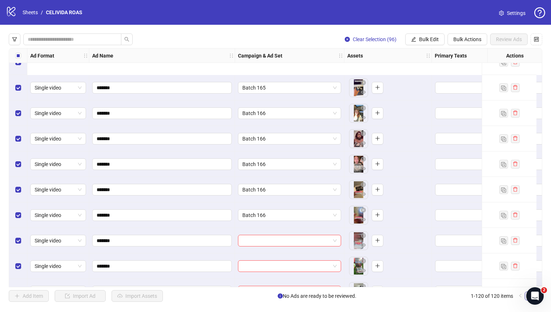
scroll to position [1544, 0]
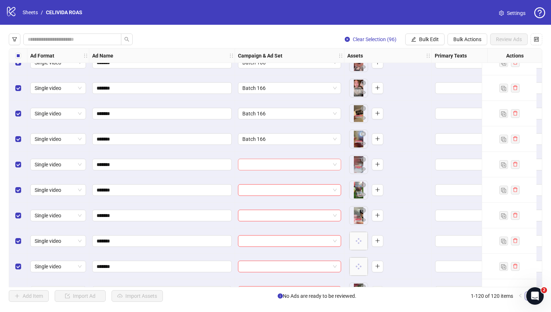
click at [273, 160] on input "search" at bounding box center [286, 164] width 88 height 11
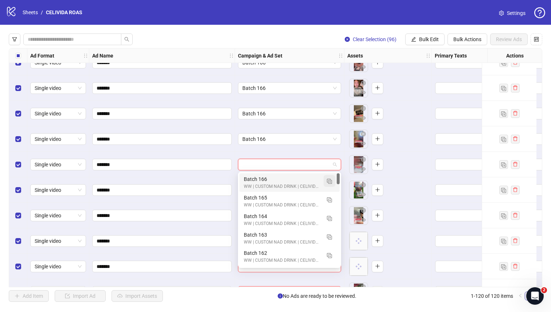
click at [295, 182] on img "button" at bounding box center [329, 181] width 5 height 5
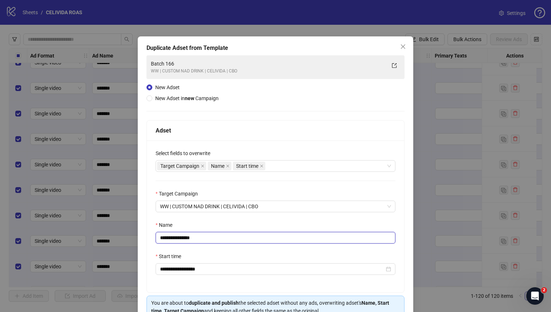
drag, startPoint x: 214, startPoint y: 240, endPoint x: 180, endPoint y: 240, distance: 33.2
click at [180, 223] on input "**********" at bounding box center [276, 238] width 240 height 12
type input "*********"
click at [222, 220] on div "**********" at bounding box center [275, 217] width 257 height 152
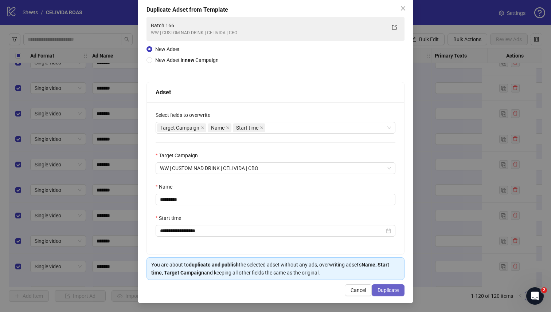
click at [295, 223] on span "Duplicate" at bounding box center [388, 291] width 21 height 6
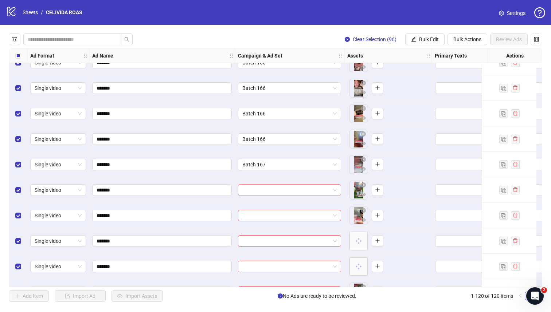
click at [262, 192] on input "search" at bounding box center [286, 190] width 88 height 11
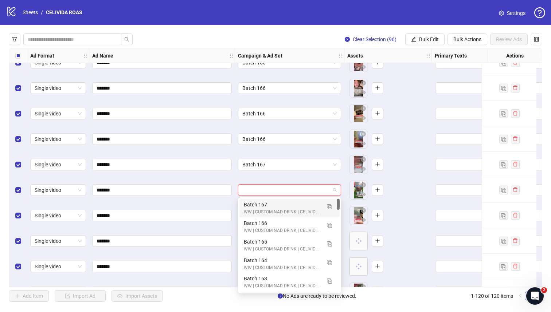
click at [257, 202] on div "Batch 167" at bounding box center [282, 205] width 77 height 8
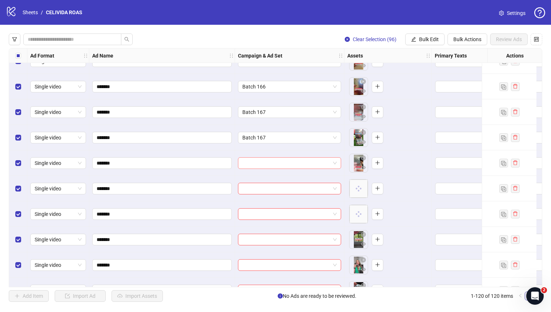
scroll to position [1597, 0]
click at [255, 161] on input "search" at bounding box center [286, 162] width 88 height 11
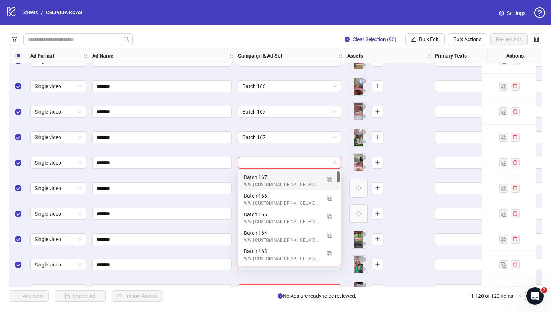
click at [254, 177] on div "Batch 167" at bounding box center [282, 178] width 77 height 8
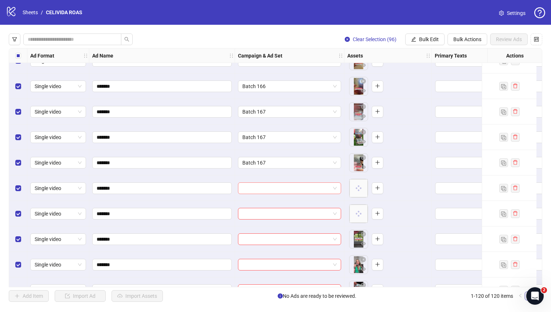
click at [256, 189] on input "search" at bounding box center [286, 188] width 88 height 11
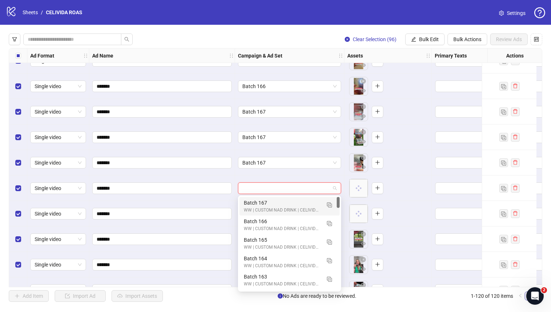
click at [254, 200] on div "Batch 167" at bounding box center [282, 203] width 77 height 8
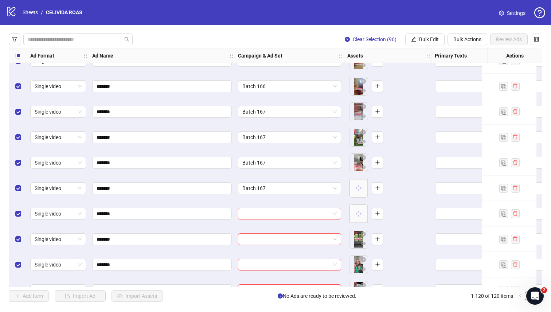
click at [253, 211] on input "search" at bounding box center [286, 214] width 88 height 11
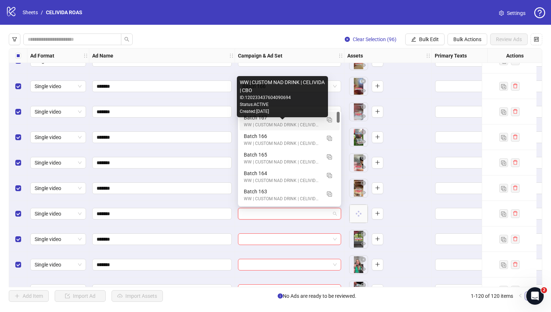
click at [252, 121] on div "Batch 167" at bounding box center [282, 118] width 77 height 8
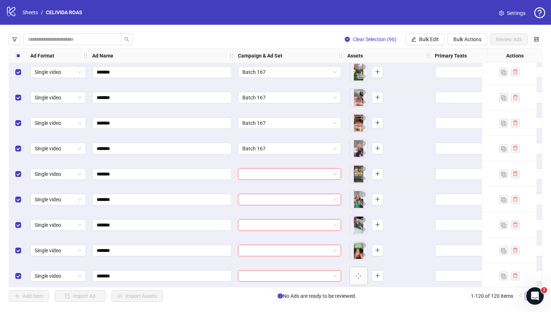
scroll to position [1664, 0]
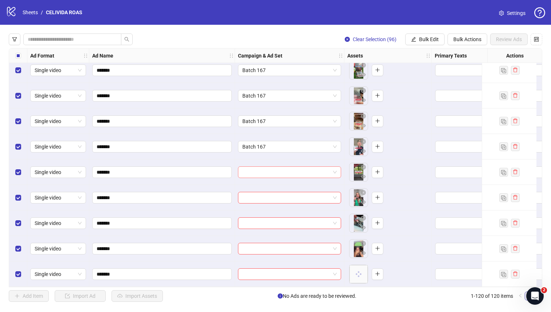
click at [276, 170] on input "search" at bounding box center [286, 172] width 88 height 11
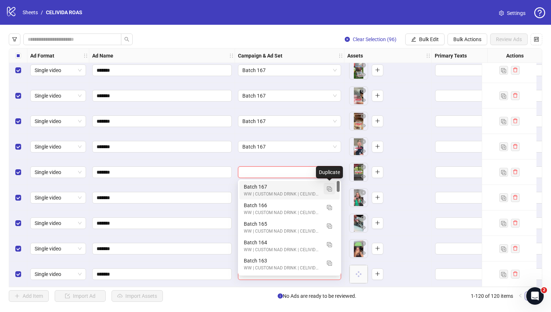
click at [295, 190] on img "button" at bounding box center [329, 189] width 5 height 5
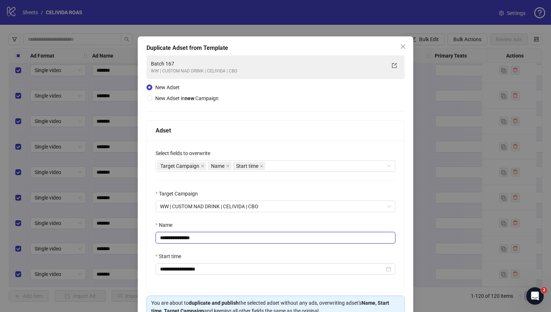
drag, startPoint x: 203, startPoint y: 237, endPoint x: 180, endPoint y: 238, distance: 23.8
click at [180, 223] on input "**********" at bounding box center [276, 238] width 240 height 12
type input "*********"
click at [200, 223] on div "Name" at bounding box center [276, 226] width 240 height 11
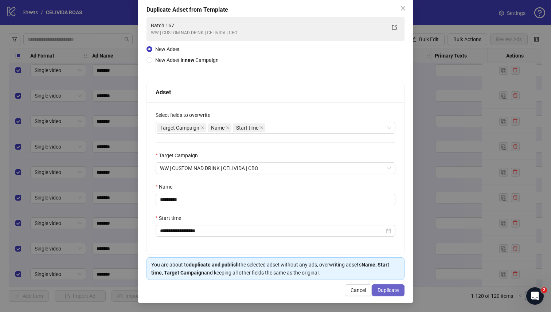
click at [295, 223] on span "Duplicate" at bounding box center [388, 291] width 21 height 6
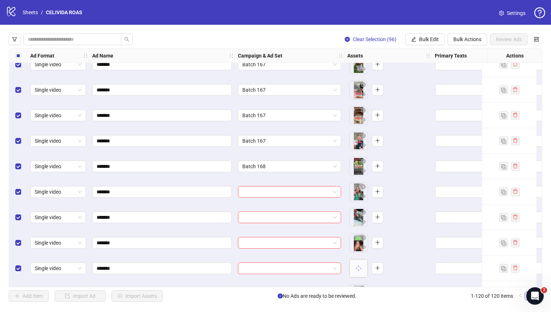
scroll to position [1670, 0]
click at [264, 190] on input "search" at bounding box center [286, 191] width 88 height 11
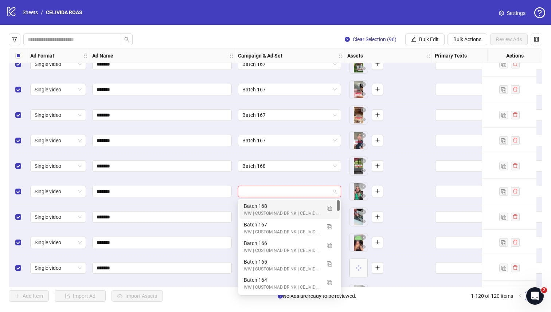
click at [264, 203] on div "Batch 168" at bounding box center [282, 206] width 77 height 8
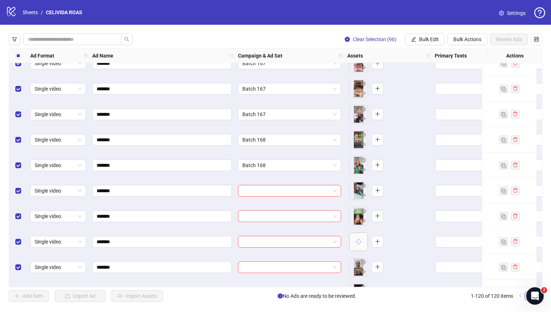
scroll to position [1709, 0]
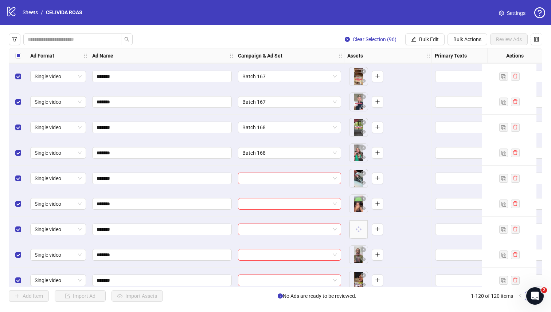
click at [273, 177] on input "search" at bounding box center [286, 178] width 88 height 11
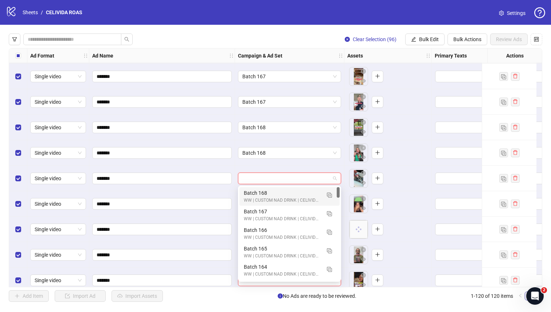
click at [273, 191] on div "Batch 168" at bounding box center [282, 193] width 77 height 8
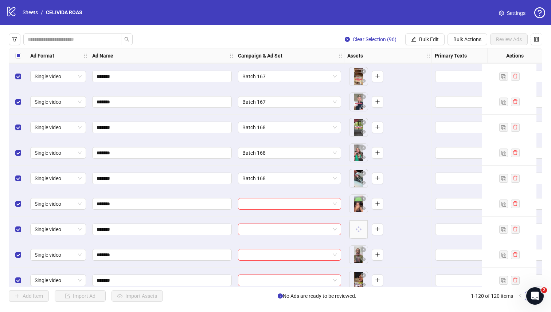
scroll to position [1729, 0]
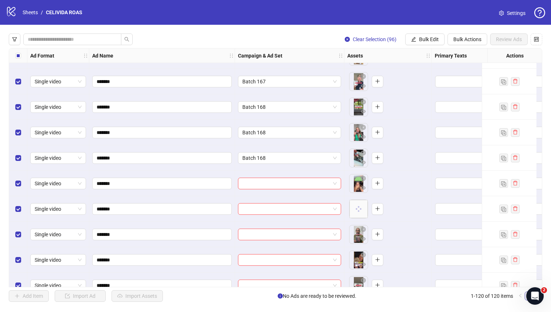
click at [273, 184] on input "search" at bounding box center [286, 183] width 88 height 11
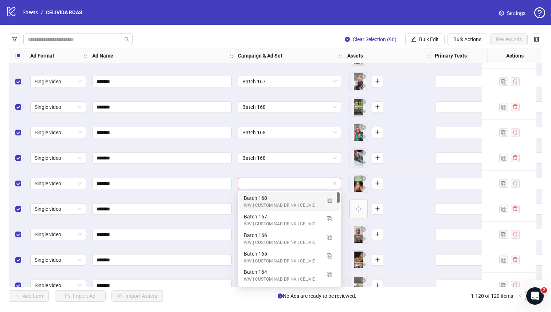
click at [272, 199] on div "Batch 168" at bounding box center [282, 198] width 77 height 8
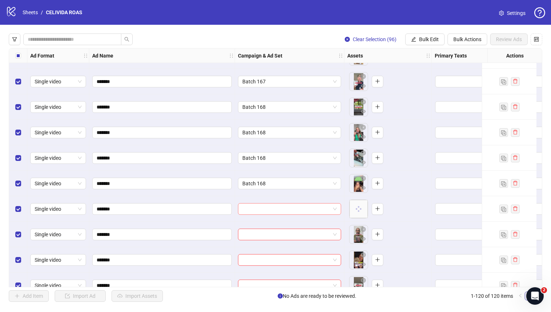
click at [273, 207] on input "search" at bounding box center [286, 209] width 88 height 11
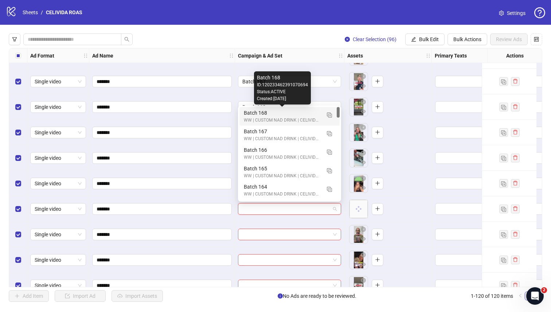
click at [244, 116] on div "Batch 168" at bounding box center [282, 113] width 77 height 8
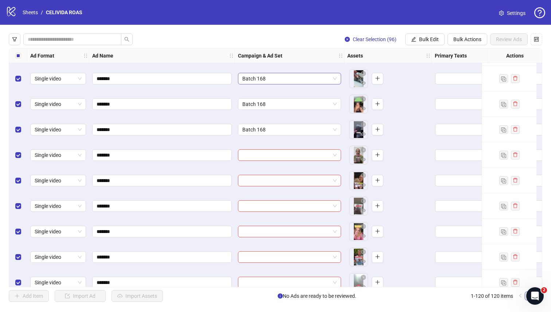
scroll to position [1812, 0]
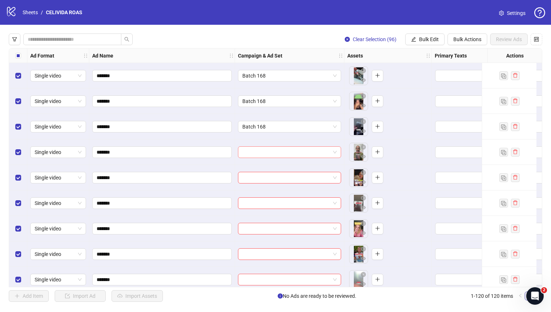
click at [274, 155] on input "search" at bounding box center [286, 152] width 88 height 11
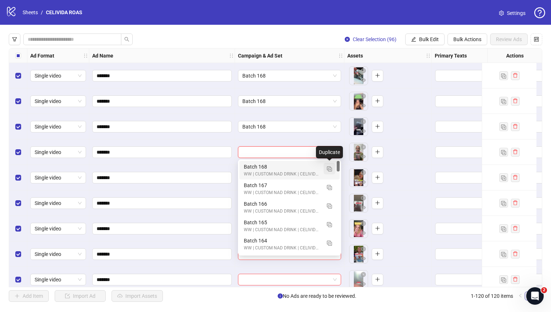
click at [295, 170] on img "button" at bounding box center [329, 169] width 5 height 5
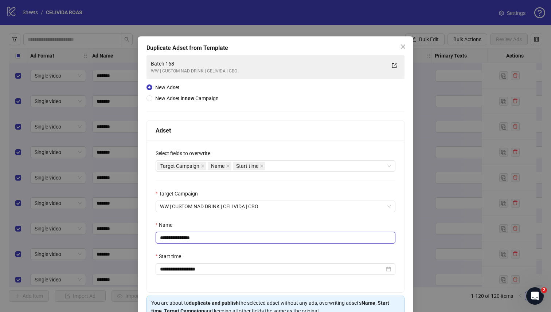
drag, startPoint x: 200, startPoint y: 240, endPoint x: 180, endPoint y: 240, distance: 20.8
click at [180, 223] on input "**********" at bounding box center [276, 238] width 240 height 12
type input "*********"
click at [231, 222] on div "Name" at bounding box center [276, 226] width 240 height 11
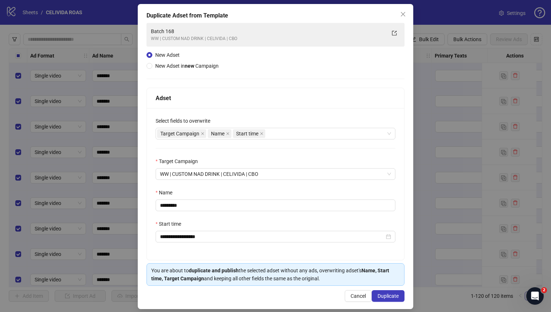
scroll to position [39, 0]
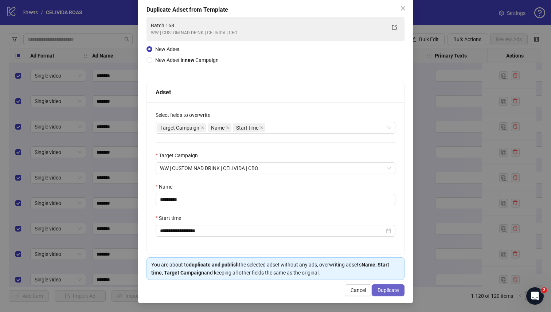
click at [295, 223] on span "Duplicate" at bounding box center [388, 291] width 21 height 6
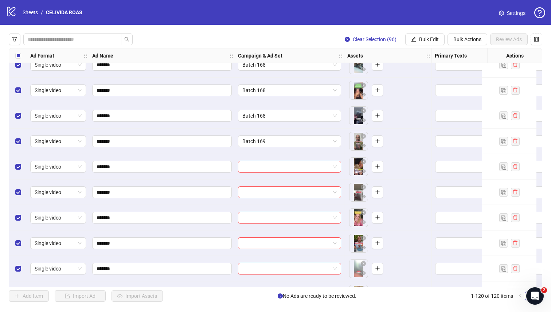
scroll to position [1824, 0]
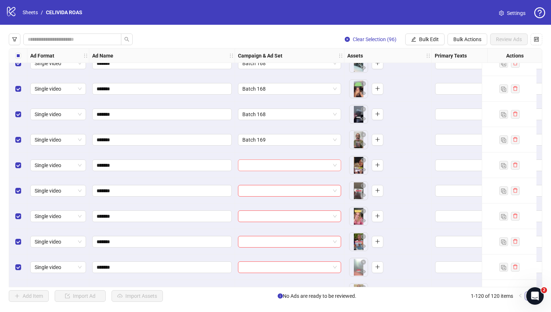
click at [276, 167] on input "search" at bounding box center [286, 165] width 88 height 11
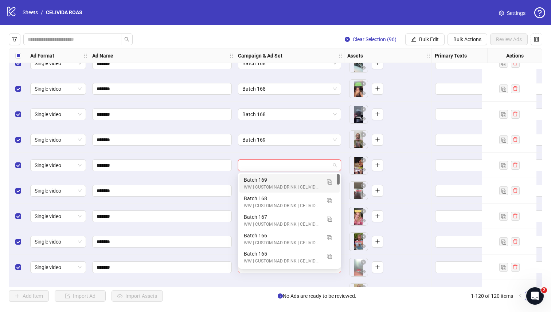
click at [267, 178] on div "Batch 169" at bounding box center [282, 180] width 77 height 8
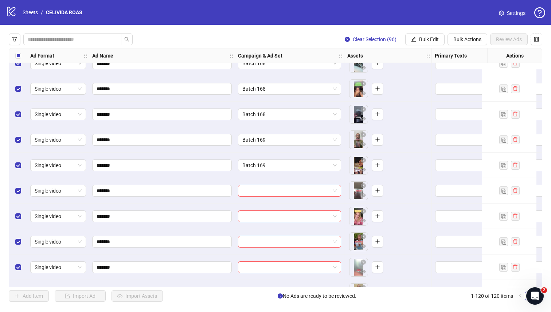
scroll to position [1917, 0]
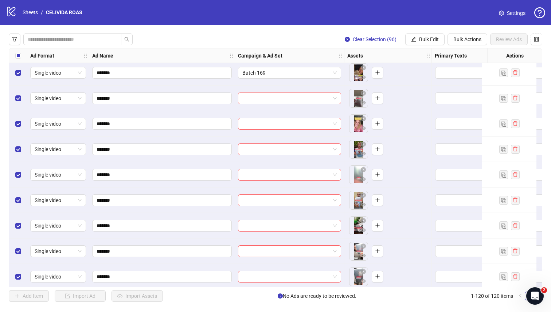
click at [268, 94] on input "search" at bounding box center [286, 98] width 88 height 11
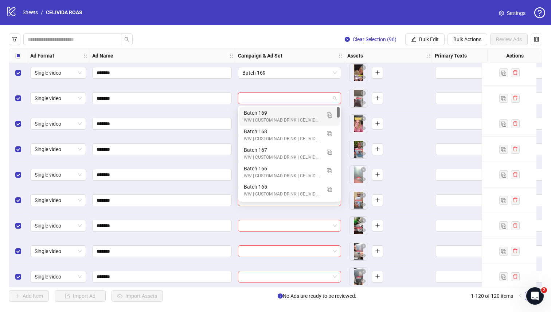
click at [269, 111] on div "Batch 169" at bounding box center [282, 113] width 77 height 8
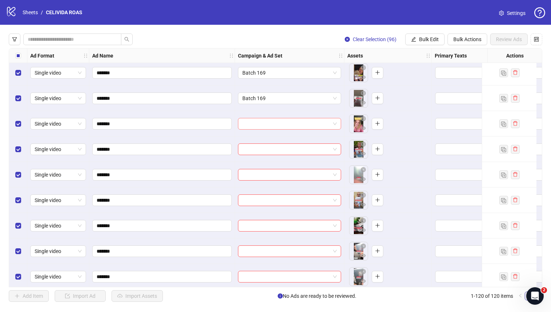
click at [270, 126] on input "search" at bounding box center [286, 123] width 88 height 11
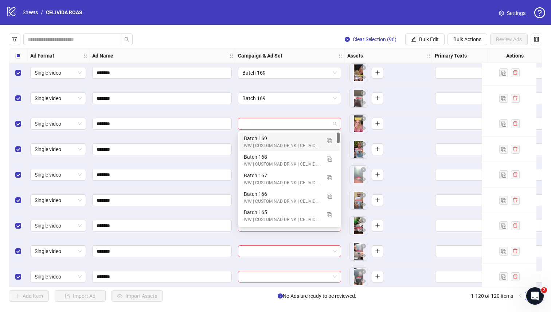
click at [270, 143] on div "WW | CUSTOM NAD DRINK | CELIVIDA | CBO" at bounding box center [282, 146] width 77 height 7
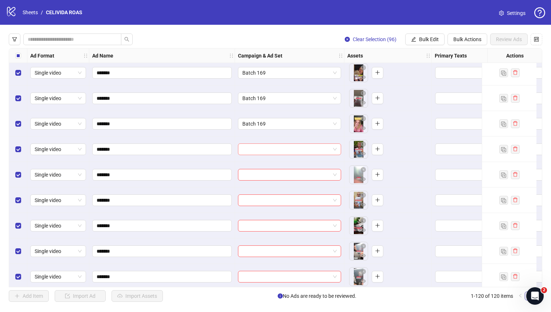
click at [269, 149] on input "search" at bounding box center [286, 149] width 88 height 11
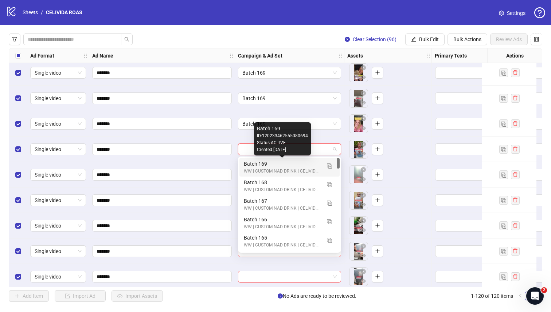
click at [260, 162] on div "Batch 169" at bounding box center [282, 164] width 77 height 8
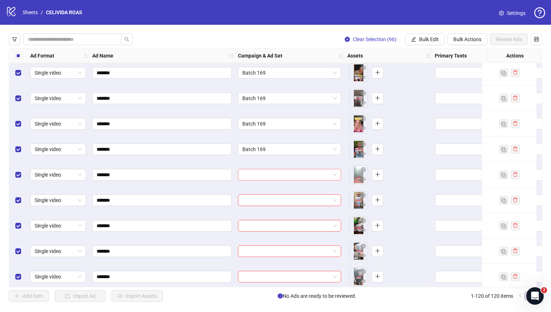
click at [260, 172] on input "search" at bounding box center [286, 175] width 88 height 11
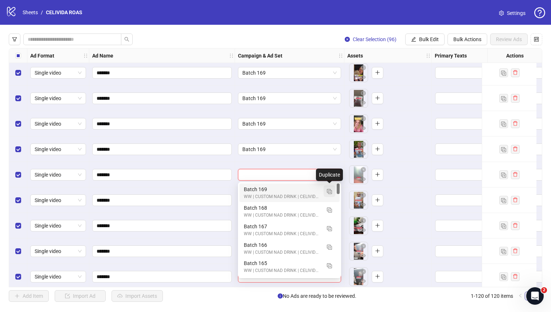
click at [295, 191] on button "button" at bounding box center [330, 192] width 12 height 12
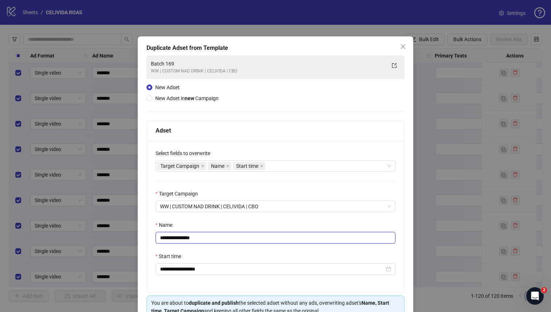
drag, startPoint x: 210, startPoint y: 238, endPoint x: 176, endPoint y: 239, distance: 33.9
click at [176, 223] on input "**********" at bounding box center [276, 238] width 240 height 12
type input "*********"
click at [199, 221] on div "**********" at bounding box center [275, 217] width 257 height 152
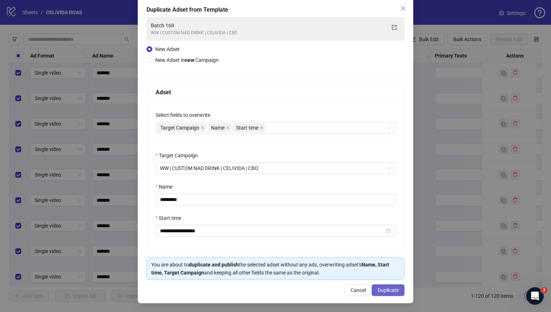
click at [295, 223] on button "Duplicate" at bounding box center [388, 291] width 33 height 12
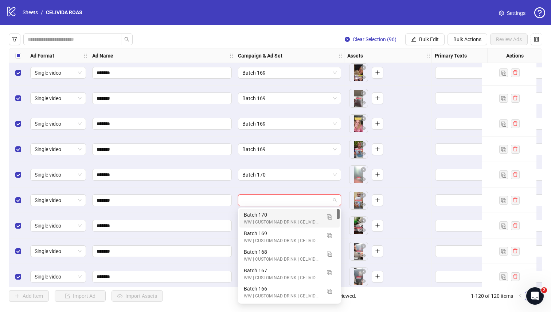
click at [280, 199] on input "search" at bounding box center [286, 200] width 88 height 11
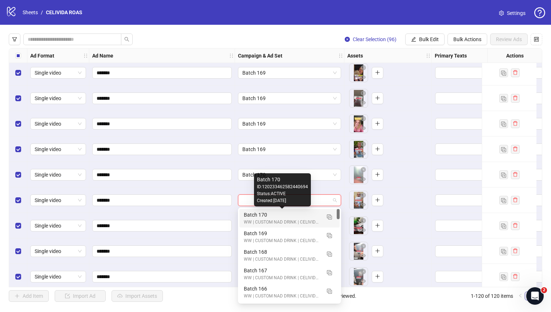
click at [272, 214] on div "Batch 170" at bounding box center [282, 215] width 77 height 8
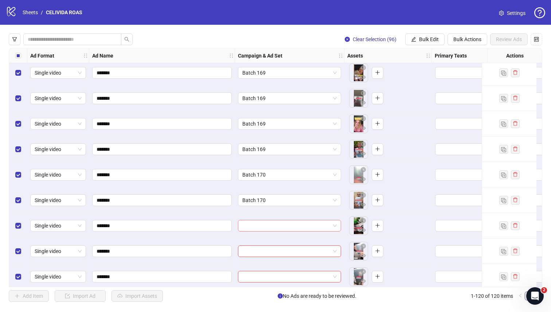
click at [261, 223] on input "search" at bounding box center [286, 226] width 88 height 11
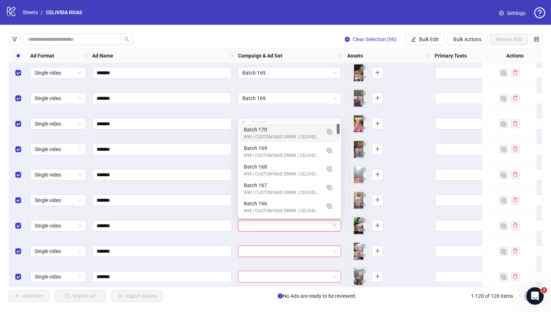
click at [246, 132] on div "Batch 170" at bounding box center [282, 130] width 77 height 8
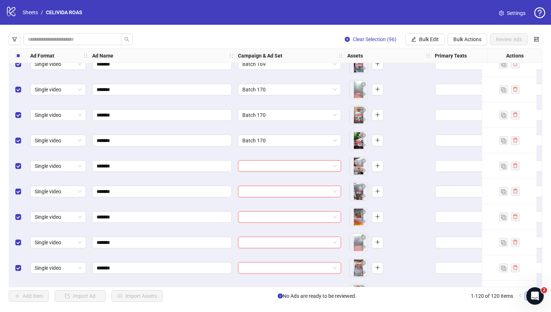
scroll to position [2014, 0]
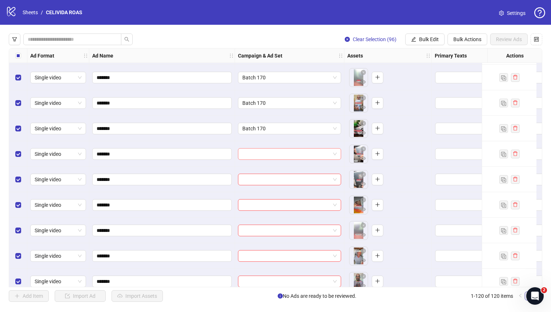
click at [257, 160] on div at bounding box center [289, 154] width 103 height 12
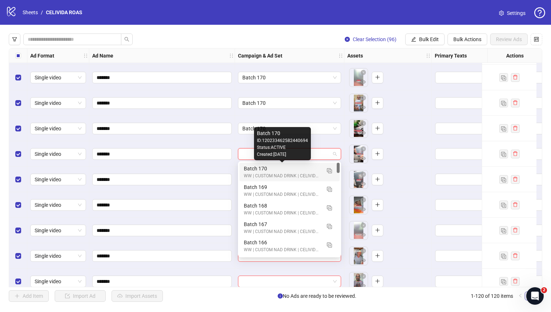
click at [255, 167] on div "Batch 170" at bounding box center [282, 169] width 77 height 8
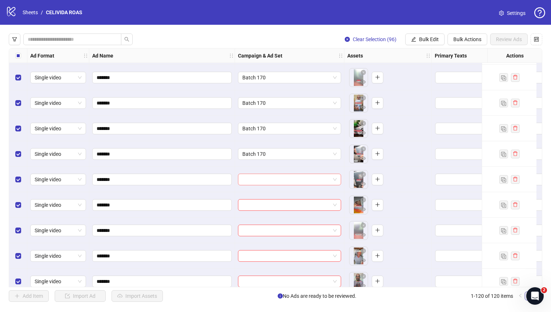
click at [253, 180] on input "search" at bounding box center [286, 179] width 88 height 11
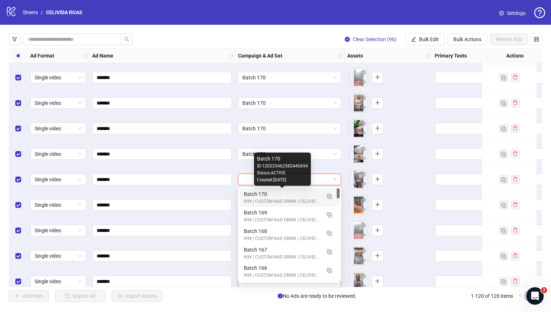
click at [255, 194] on div "Batch 170" at bounding box center [282, 194] width 77 height 8
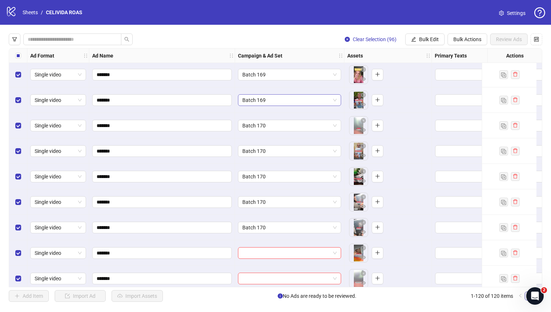
scroll to position [1970, 0]
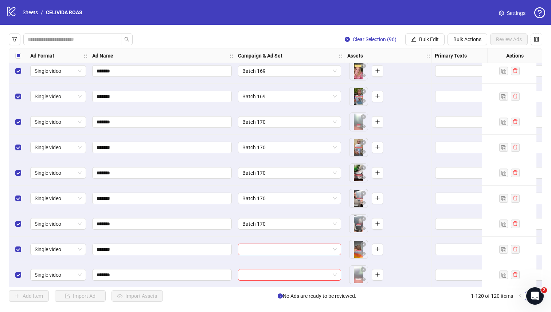
click at [257, 223] on input "search" at bounding box center [286, 249] width 88 height 11
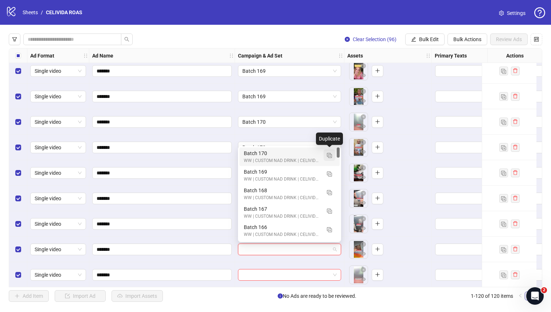
click at [295, 155] on img "button" at bounding box center [329, 155] width 5 height 5
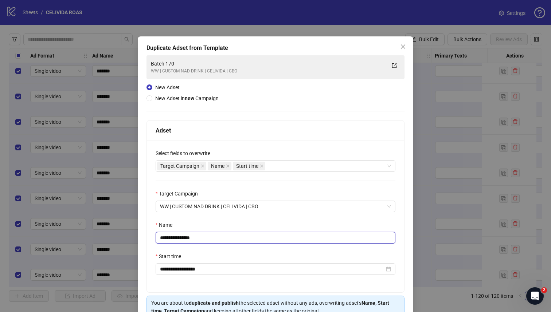
drag, startPoint x: 207, startPoint y: 237, endPoint x: 180, endPoint y: 239, distance: 27.4
click at [180, 223] on input "**********" at bounding box center [276, 238] width 240 height 12
type input "*********"
click at [220, 223] on div "Name" at bounding box center [276, 226] width 240 height 11
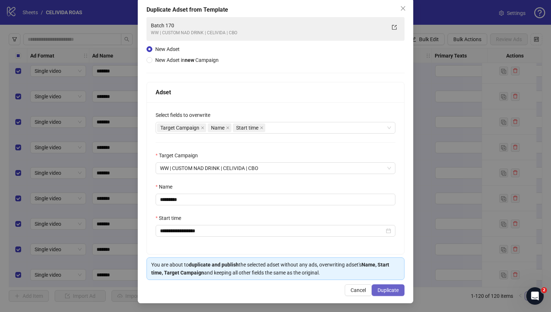
click at [295, 223] on button "Duplicate" at bounding box center [388, 291] width 33 height 12
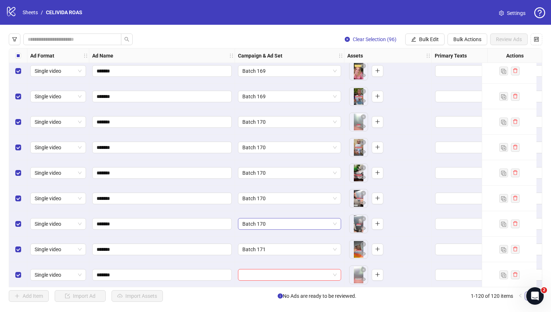
scroll to position [2026, 0]
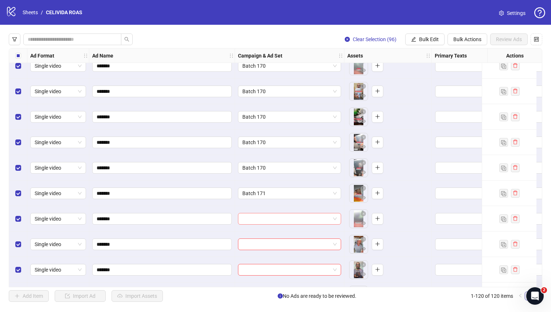
click at [261, 219] on input "search" at bounding box center [286, 219] width 88 height 11
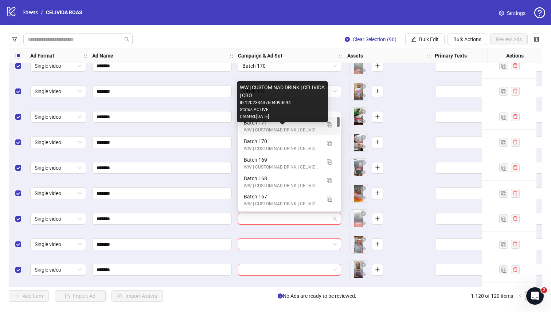
click at [251, 127] on div "WW | CUSTOM NAD DRINK | CELIVIDA | CBO" at bounding box center [282, 130] width 77 height 7
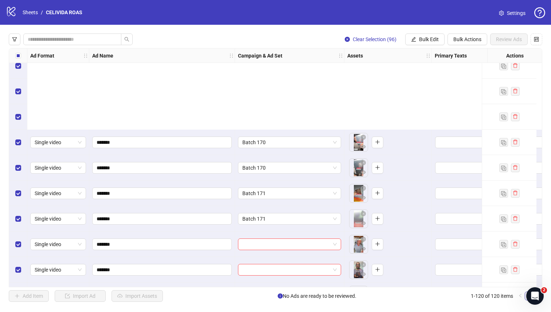
scroll to position [2181, 0]
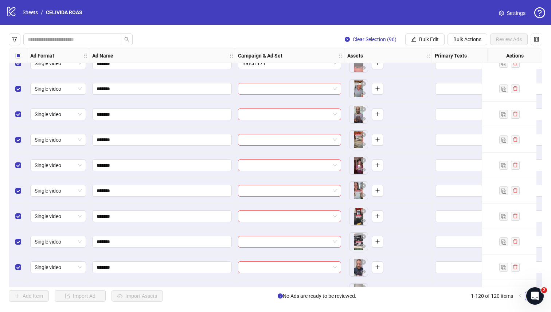
click at [264, 93] on input "search" at bounding box center [286, 88] width 88 height 11
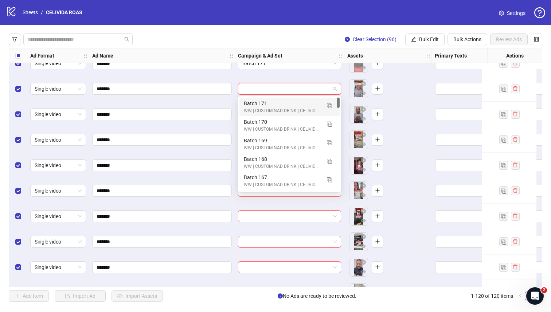
click at [264, 104] on div "Batch 171" at bounding box center [282, 104] width 77 height 8
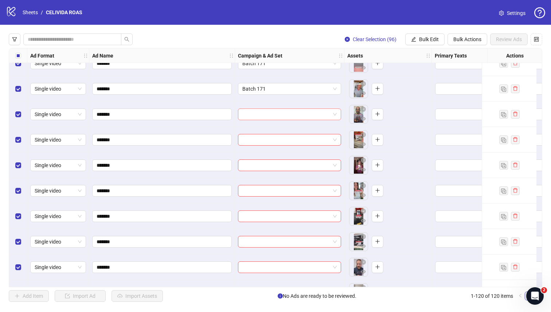
click at [264, 115] on input "search" at bounding box center [286, 114] width 88 height 11
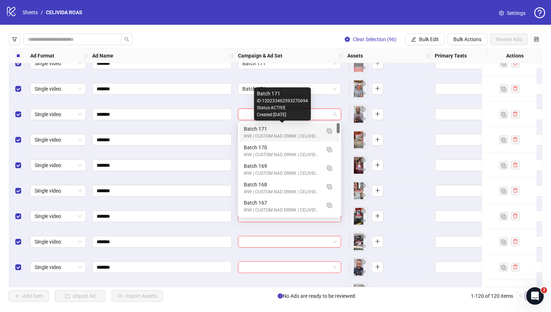
click at [261, 130] on div "Batch 171" at bounding box center [282, 129] width 77 height 8
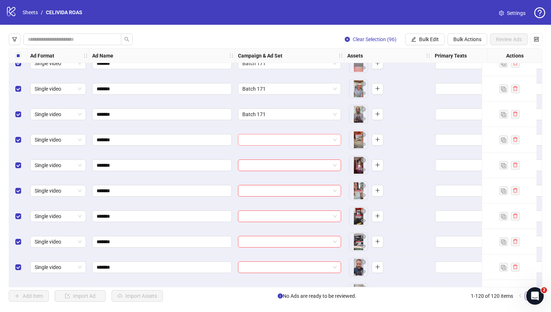
click at [258, 140] on input "search" at bounding box center [286, 140] width 88 height 11
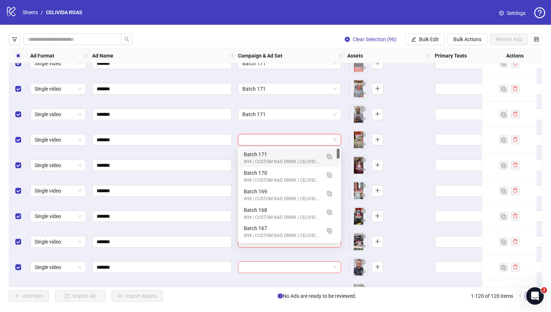
click at [256, 160] on div "WW | CUSTOM NAD DRINK | CELIVIDA | CBO" at bounding box center [282, 162] width 77 height 7
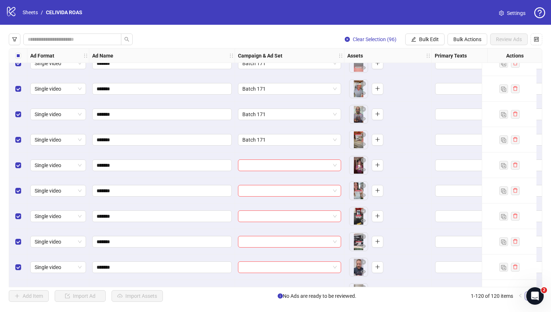
scroll to position [2212, 0]
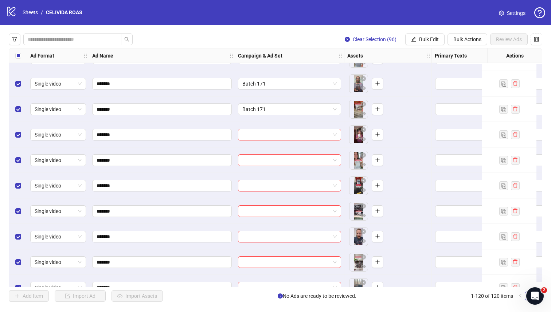
click at [292, 135] on input "search" at bounding box center [286, 134] width 88 height 11
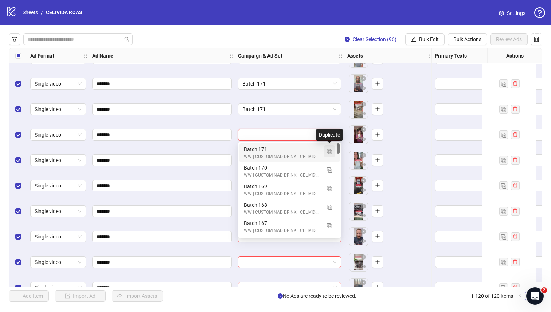
click at [295, 149] on img "button" at bounding box center [329, 151] width 5 height 5
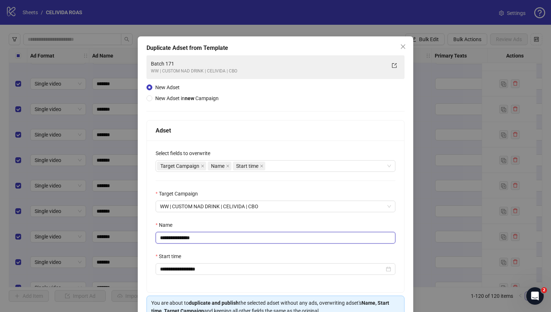
drag, startPoint x: 200, startPoint y: 238, endPoint x: 179, endPoint y: 239, distance: 20.8
click at [179, 223] on input "**********" at bounding box center [276, 238] width 240 height 12
type input "*********"
click at [211, 220] on div "**********" at bounding box center [275, 217] width 257 height 152
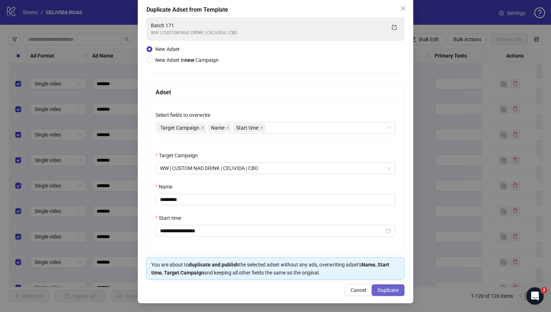
click at [295, 223] on button "Duplicate" at bounding box center [388, 291] width 33 height 12
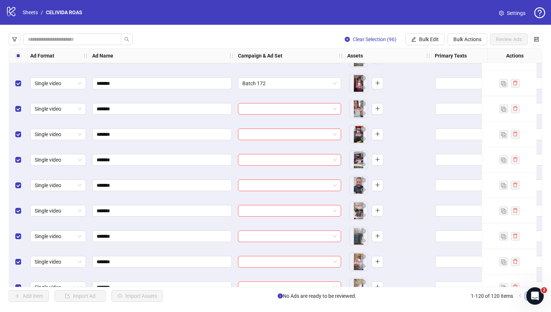
scroll to position [2264, 0]
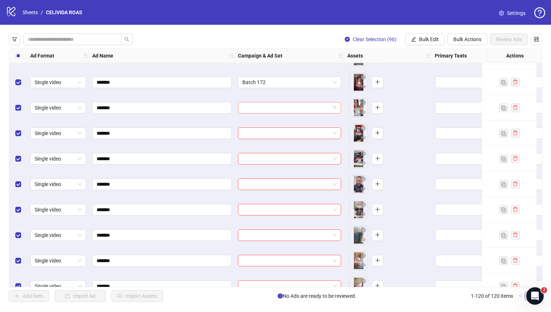
click at [282, 109] on input "search" at bounding box center [286, 107] width 88 height 11
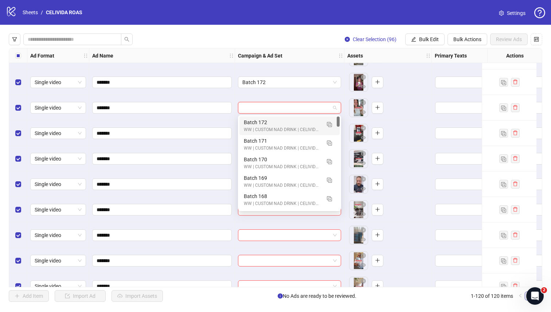
click at [276, 125] on div "Batch 172" at bounding box center [282, 122] width 77 height 8
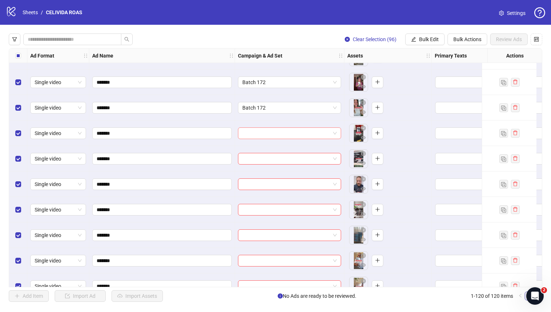
click at [272, 132] on input "search" at bounding box center [286, 133] width 88 height 11
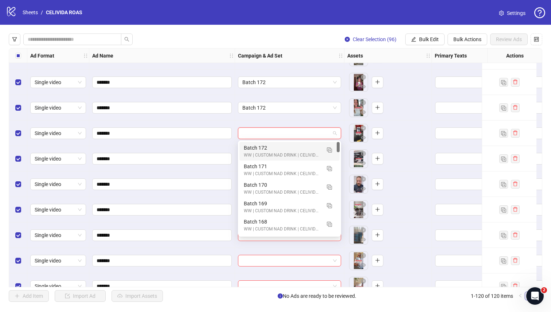
click at [266, 146] on div "Batch 172" at bounding box center [282, 148] width 77 height 8
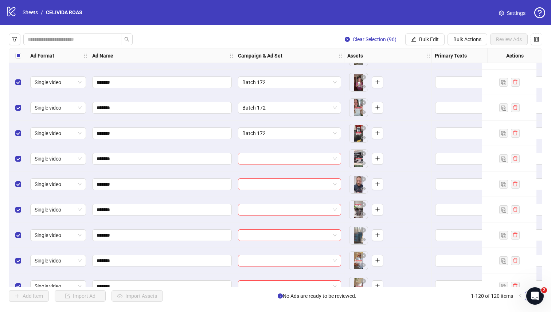
click at [261, 156] on input "search" at bounding box center [286, 158] width 88 height 11
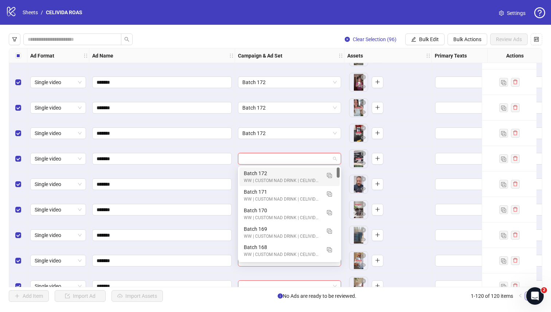
click at [258, 172] on div "Batch 172" at bounding box center [282, 174] width 77 height 8
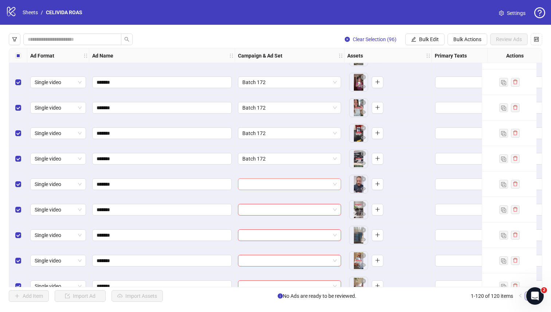
click at [256, 184] on input "search" at bounding box center [286, 184] width 88 height 11
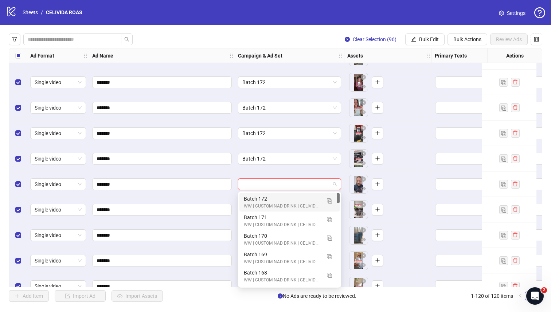
click at [252, 200] on div "Batch 172" at bounding box center [282, 199] width 77 height 8
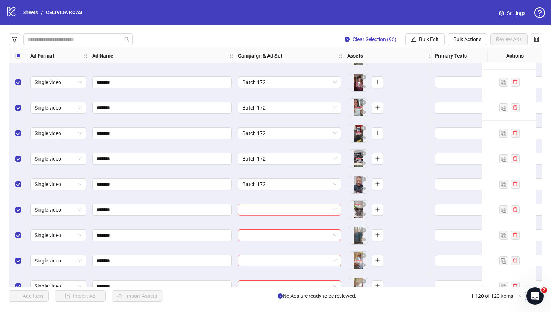
click at [252, 209] on input "search" at bounding box center [286, 209] width 88 height 11
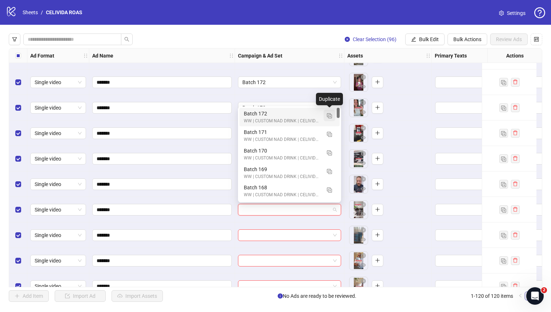
click at [295, 117] on img "button" at bounding box center [329, 115] width 5 height 5
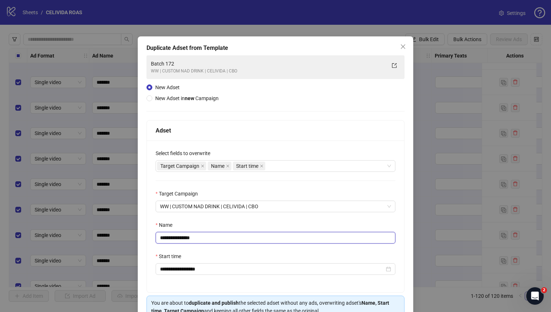
drag, startPoint x: 209, startPoint y: 238, endPoint x: 180, endPoint y: 240, distance: 28.5
click at [180, 223] on input "**********" at bounding box center [276, 238] width 240 height 12
type input "*********"
click at [202, 223] on div "Name" at bounding box center [276, 226] width 240 height 11
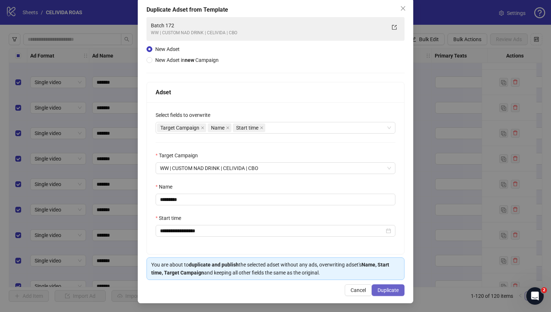
click at [295, 223] on span "Duplicate" at bounding box center [388, 291] width 21 height 6
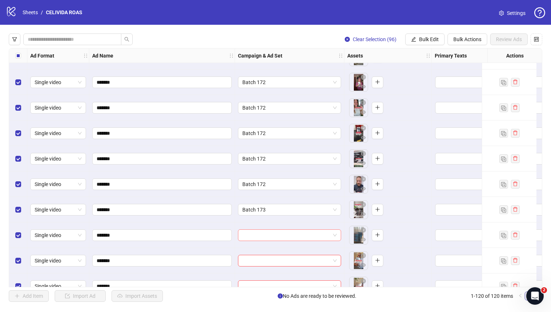
click at [285, 223] on input "search" at bounding box center [286, 235] width 88 height 11
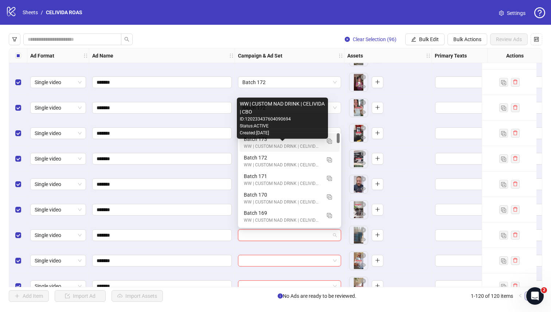
click at [256, 146] on div "WW | CUSTOM NAD DRINK | CELIVIDA | CBO" at bounding box center [282, 146] width 77 height 7
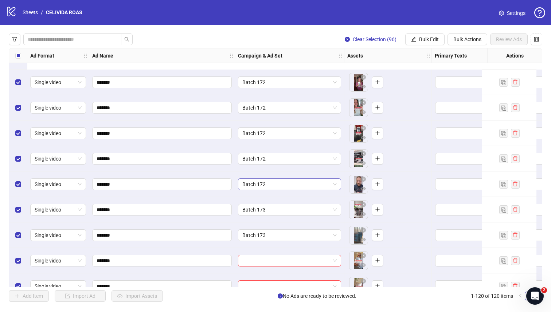
scroll to position [2372, 0]
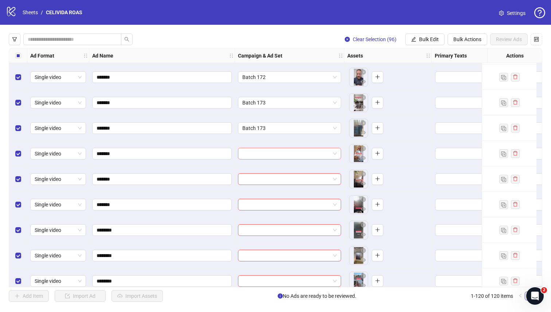
click at [264, 150] on input "search" at bounding box center [286, 153] width 88 height 11
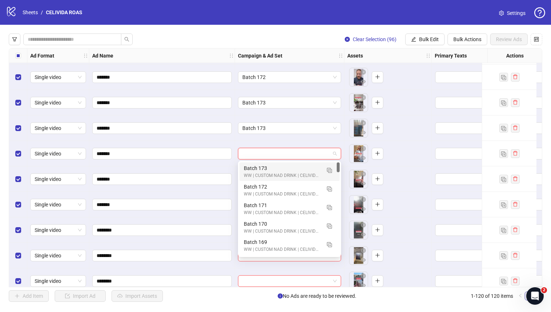
click at [258, 167] on div "Batch 173" at bounding box center [282, 168] width 77 height 8
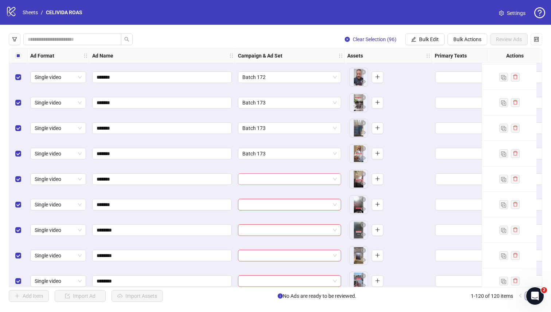
click at [256, 181] on input "search" at bounding box center [286, 179] width 88 height 11
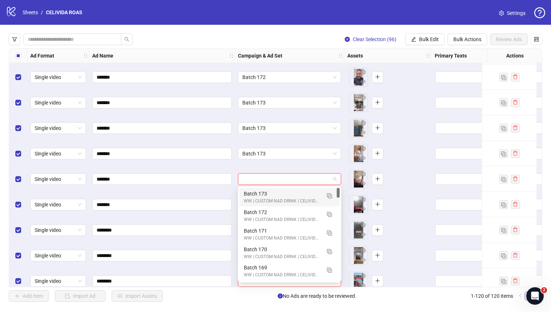
click at [253, 194] on div "Batch 173" at bounding box center [282, 194] width 77 height 8
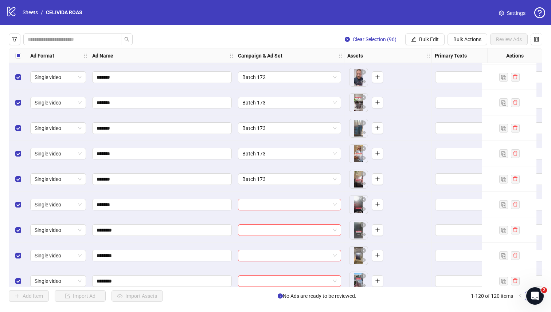
click at [251, 202] on input "search" at bounding box center [286, 204] width 88 height 11
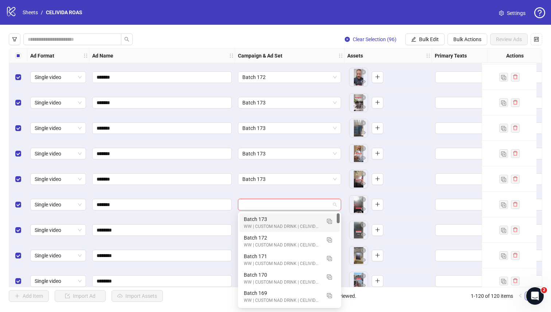
click at [249, 218] on div "Batch 173" at bounding box center [282, 219] width 77 height 8
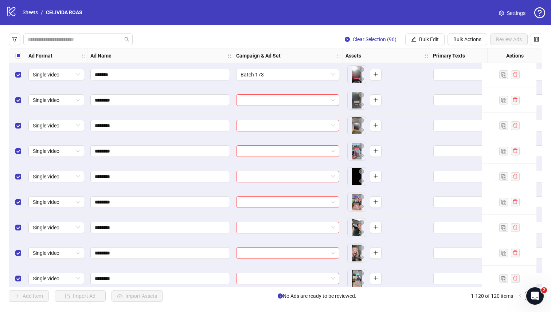
scroll to position [2501, 2]
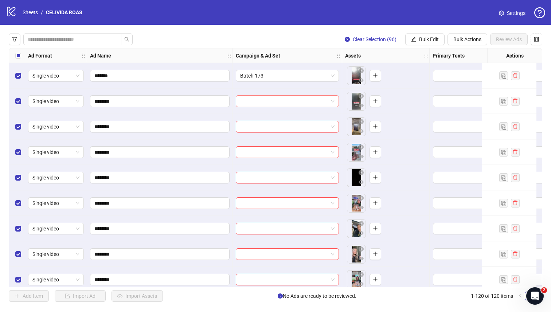
click at [268, 105] on input "search" at bounding box center [284, 101] width 88 height 11
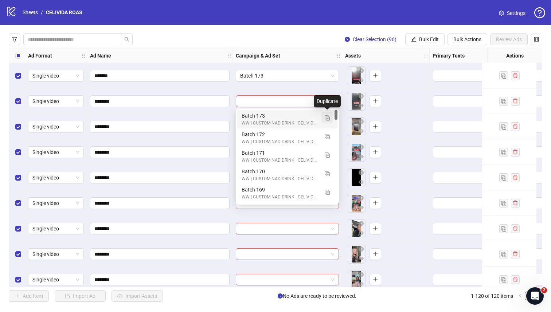
click at [295, 118] on img "button" at bounding box center [327, 118] width 5 height 5
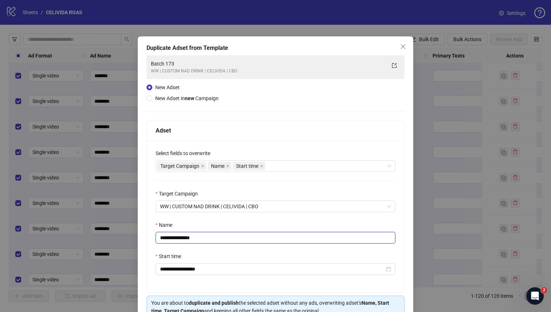
drag, startPoint x: 201, startPoint y: 238, endPoint x: 179, endPoint y: 238, distance: 21.9
click at [179, 223] on input "**********" at bounding box center [276, 238] width 240 height 12
type input "*********"
click at [202, 223] on div "Name" at bounding box center [276, 226] width 240 height 11
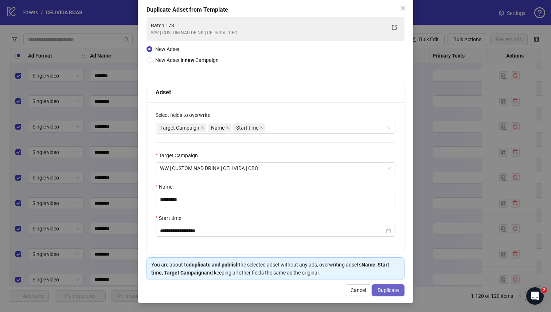
click at [295, 223] on span "Duplicate" at bounding box center [388, 291] width 21 height 6
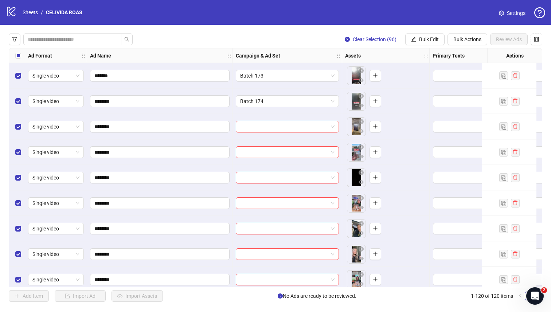
click at [293, 128] on input "search" at bounding box center [284, 126] width 88 height 11
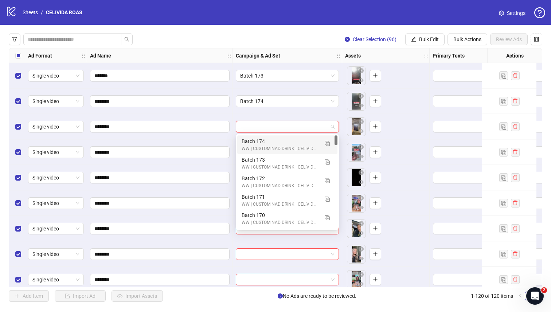
click at [284, 146] on div "WW | CUSTOM NAD DRINK | CELIVIDA | CBO" at bounding box center [280, 148] width 77 height 7
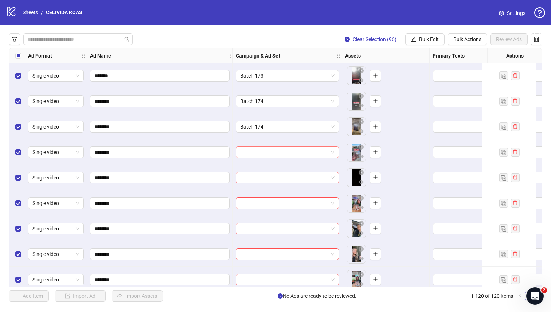
click at [279, 151] on input "search" at bounding box center [284, 152] width 88 height 11
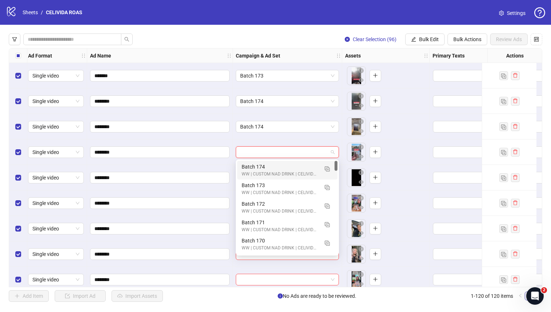
click at [261, 167] on div "Batch 174" at bounding box center [280, 167] width 77 height 8
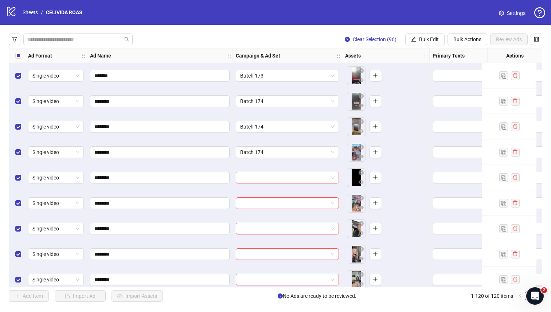
click at [260, 174] on input "search" at bounding box center [284, 177] width 88 height 11
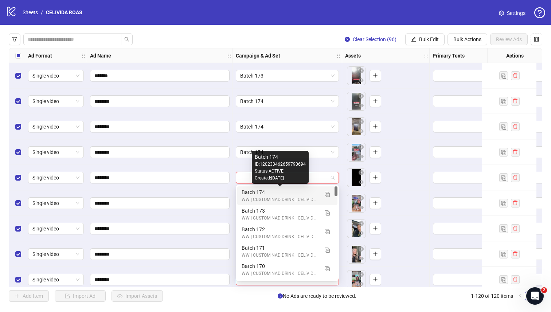
click at [253, 191] on div "Batch 174" at bounding box center [280, 192] width 77 height 8
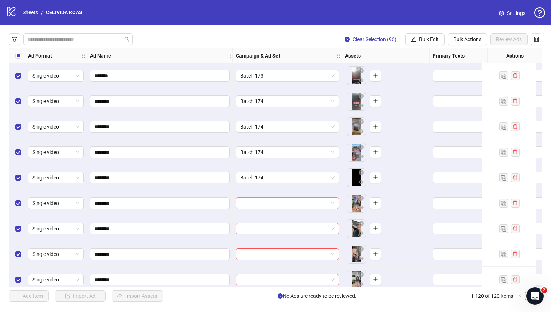
click at [250, 203] on input "search" at bounding box center [284, 203] width 88 height 11
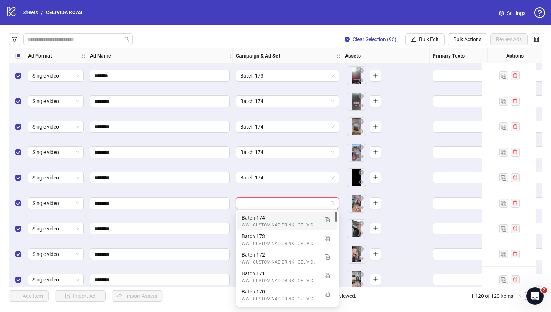
click at [248, 217] on div "Batch 174" at bounding box center [280, 218] width 77 height 8
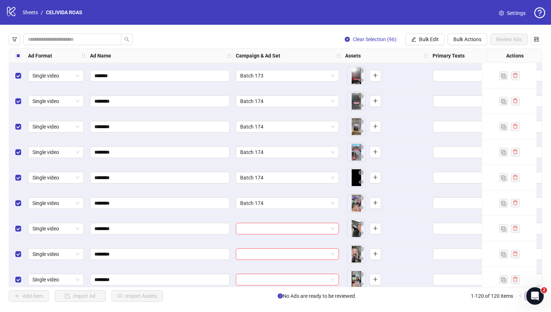
scroll to position [2584, 2]
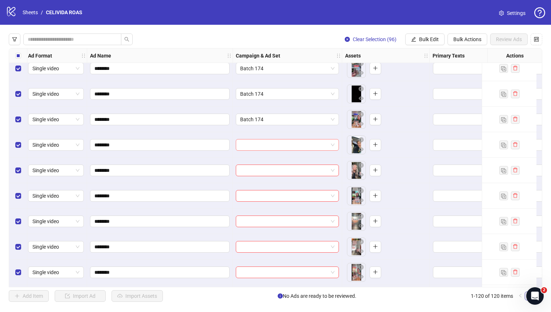
click at [271, 144] on input "search" at bounding box center [284, 145] width 88 height 11
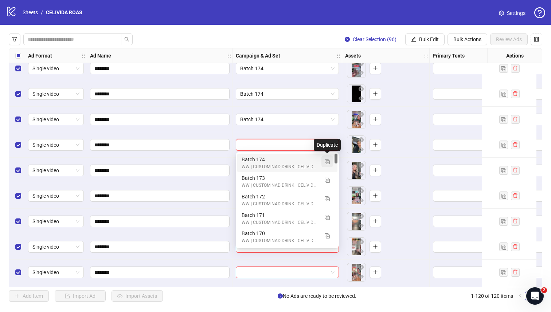
click at [295, 161] on img "button" at bounding box center [327, 161] width 5 height 5
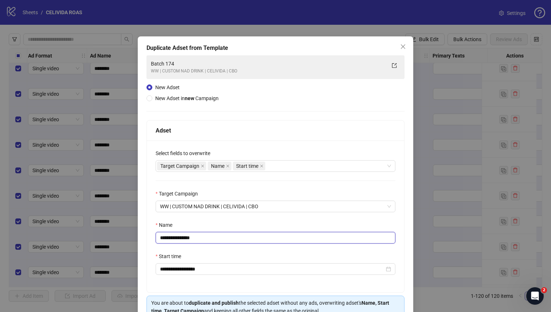
drag, startPoint x: 202, startPoint y: 241, endPoint x: 179, endPoint y: 240, distance: 22.2
click at [179, 223] on input "**********" at bounding box center [276, 238] width 240 height 12
type input "*********"
click at [179, 223] on div "Name" at bounding box center [276, 226] width 240 height 11
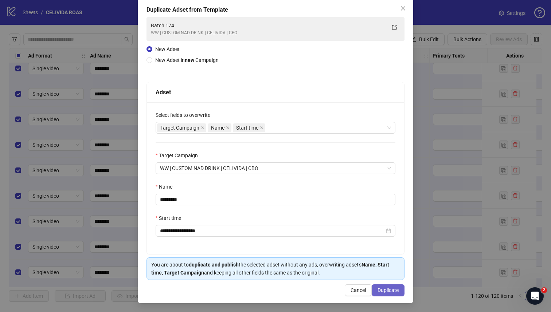
click at [295, 223] on span "Duplicate" at bounding box center [388, 291] width 21 height 6
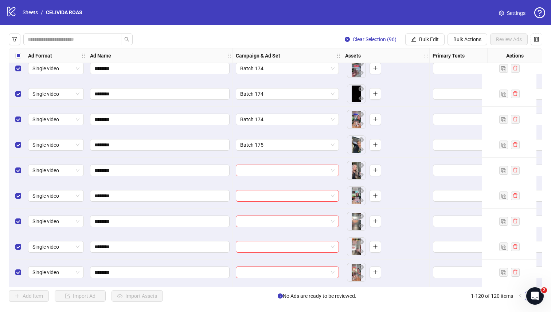
click at [295, 168] on input "search" at bounding box center [284, 170] width 88 height 11
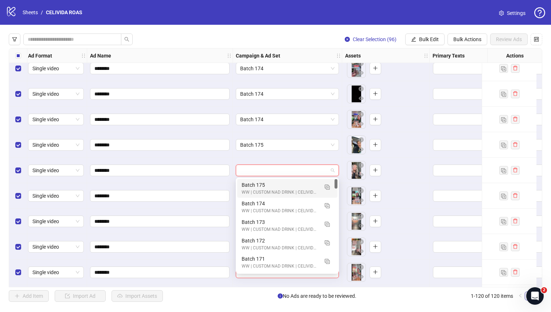
click at [276, 182] on div "Batch 175" at bounding box center [280, 185] width 77 height 8
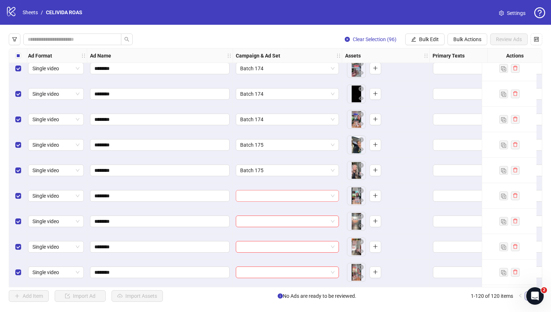
click at [270, 195] on input "search" at bounding box center [284, 196] width 88 height 11
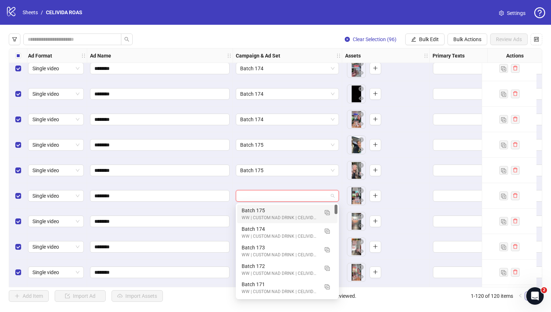
click at [261, 210] on div "Batch 175" at bounding box center [280, 211] width 77 height 8
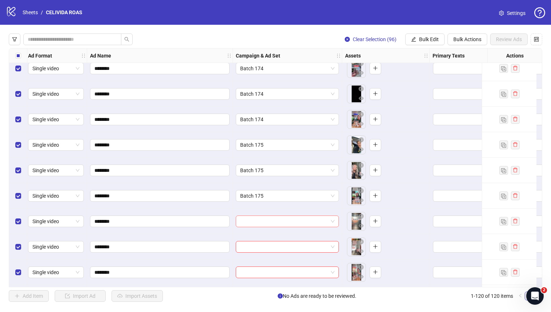
click at [258, 219] on input "search" at bounding box center [284, 221] width 88 height 11
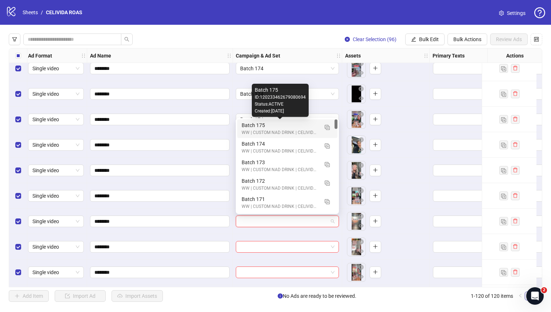
click at [256, 126] on div "Batch 175" at bounding box center [280, 125] width 77 height 8
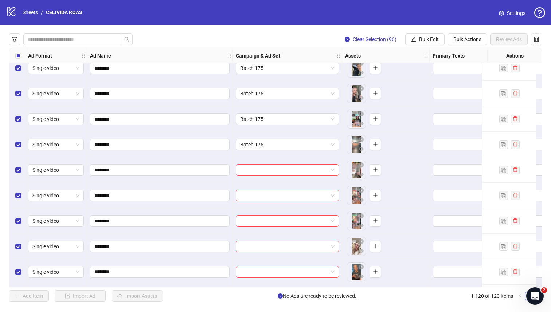
scroll to position [2663, 2]
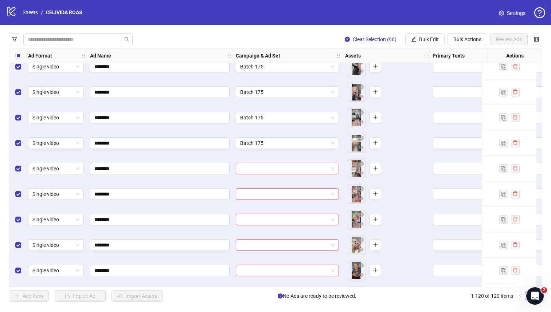
click at [255, 168] on input "search" at bounding box center [284, 168] width 88 height 11
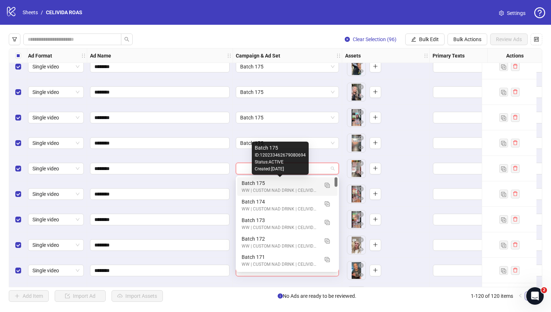
click at [253, 184] on div "Batch 175" at bounding box center [280, 183] width 77 height 8
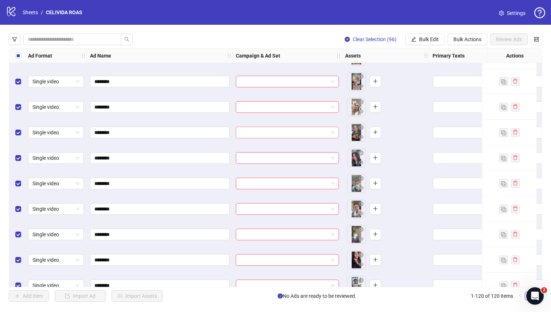
scroll to position [2771, 2]
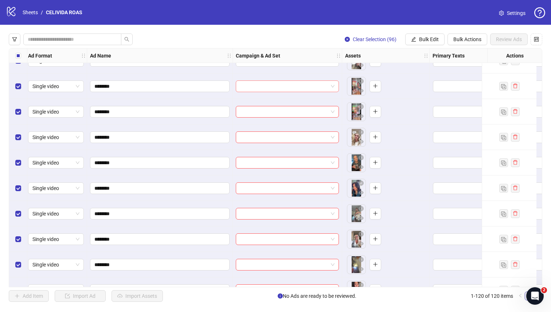
click at [280, 87] on input "search" at bounding box center [284, 86] width 88 height 11
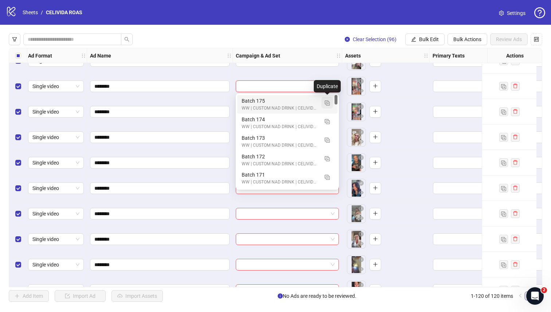
click at [295, 102] on img "button" at bounding box center [327, 103] width 5 height 5
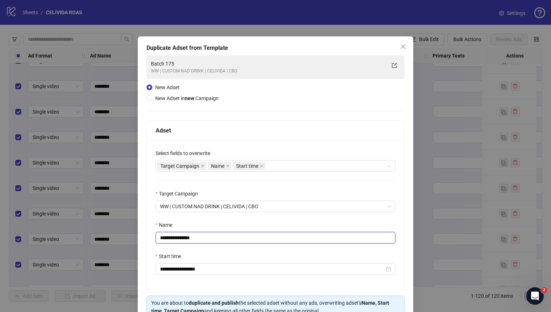
drag, startPoint x: 214, startPoint y: 239, endPoint x: 180, endPoint y: 239, distance: 34.3
click at [180, 223] on input "**********" at bounding box center [276, 238] width 240 height 12
type input "*********"
click at [203, 223] on div "Name" at bounding box center [276, 226] width 240 height 11
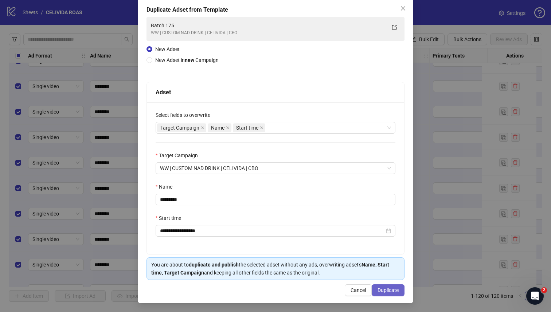
click at [295, 223] on span "Duplicate" at bounding box center [388, 291] width 21 height 6
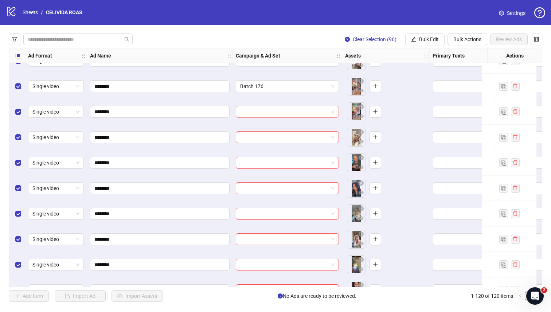
click at [285, 114] on input "search" at bounding box center [284, 111] width 88 height 11
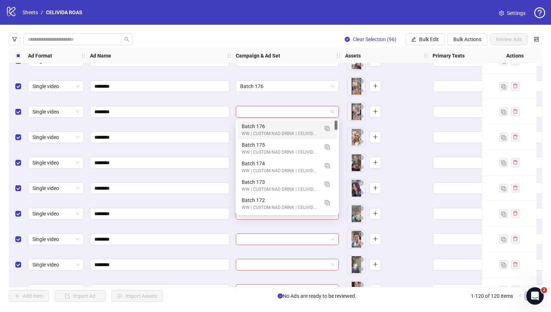
click at [275, 127] on div "Batch 176" at bounding box center [280, 126] width 77 height 8
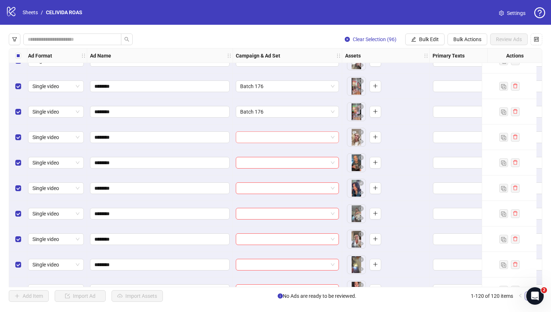
click at [271, 135] on input "search" at bounding box center [284, 137] width 88 height 11
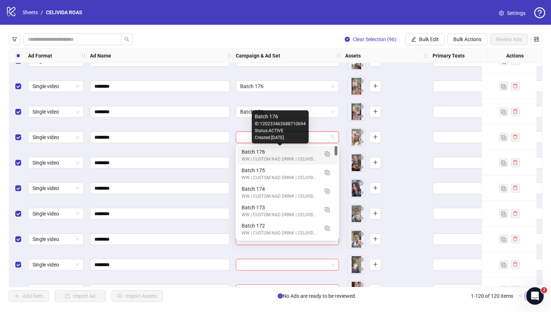
click at [260, 155] on div "Batch 176" at bounding box center [280, 152] width 77 height 8
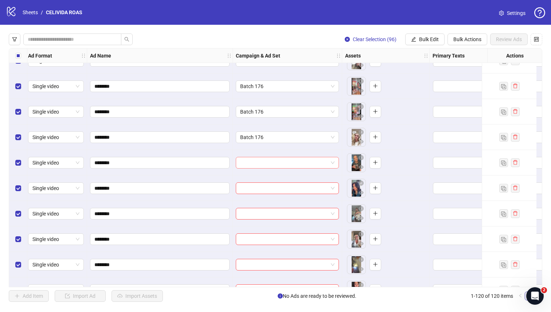
click at [257, 162] on input "search" at bounding box center [284, 162] width 88 height 11
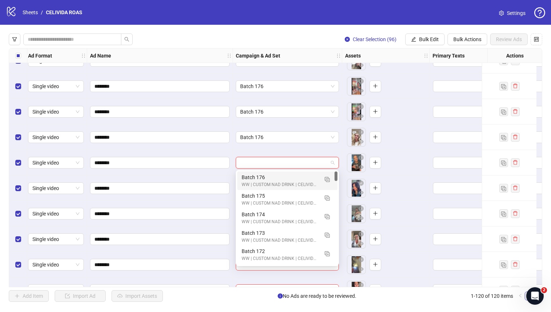
click at [253, 176] on div "Batch 176" at bounding box center [280, 178] width 77 height 8
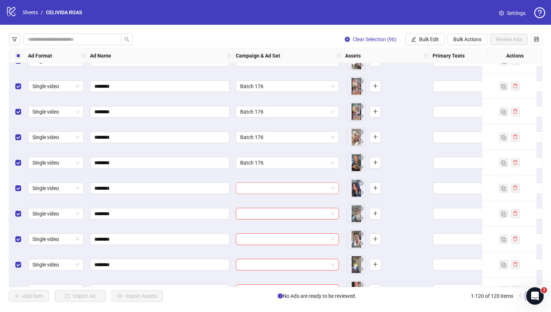
click at [250, 186] on input "search" at bounding box center [284, 188] width 88 height 11
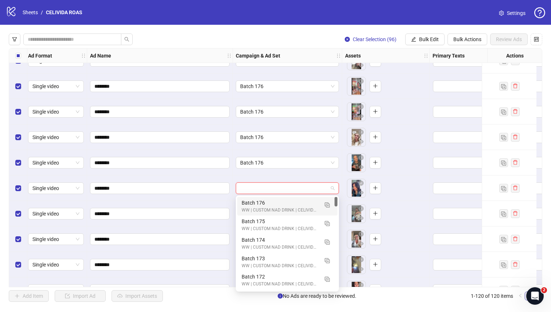
click at [247, 202] on div "Batch 176" at bounding box center [280, 203] width 77 height 8
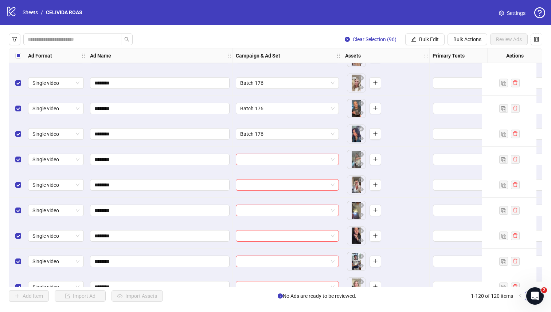
scroll to position [2841, 2]
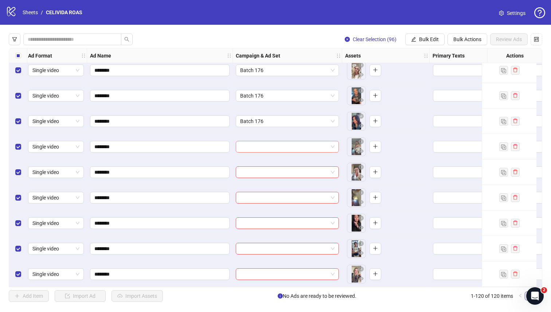
click at [277, 146] on input "search" at bounding box center [284, 146] width 88 height 11
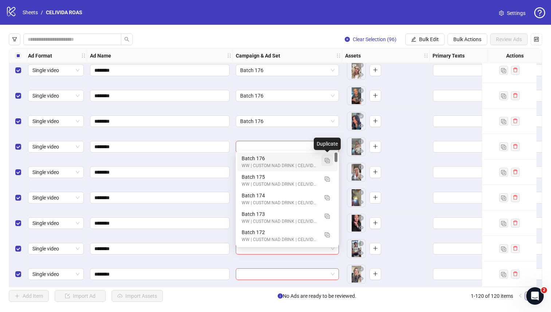
click at [295, 161] on button "button" at bounding box center [328, 161] width 12 height 12
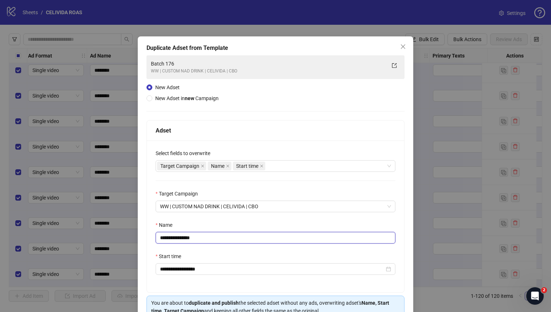
drag, startPoint x: 206, startPoint y: 241, endPoint x: 180, endPoint y: 241, distance: 25.9
click at [180, 223] on input "**********" at bounding box center [276, 238] width 240 height 12
type input "*********"
click at [203, 223] on div "Name" at bounding box center [276, 226] width 240 height 11
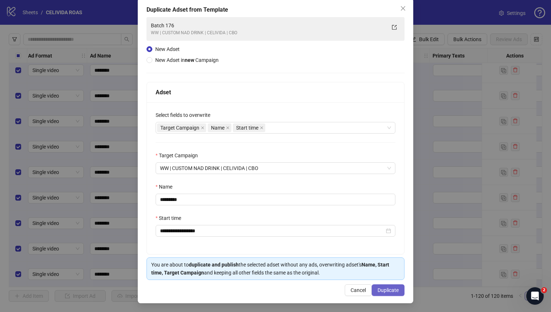
click at [295, 223] on span "Duplicate" at bounding box center [388, 291] width 21 height 6
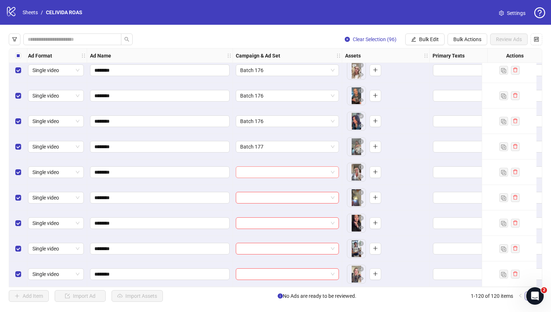
click at [246, 170] on input "search" at bounding box center [284, 172] width 88 height 11
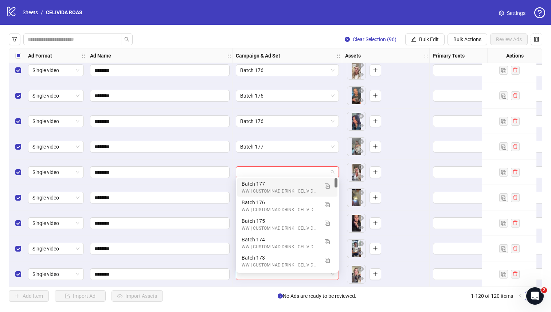
click at [246, 185] on div "Batch 177" at bounding box center [280, 184] width 77 height 8
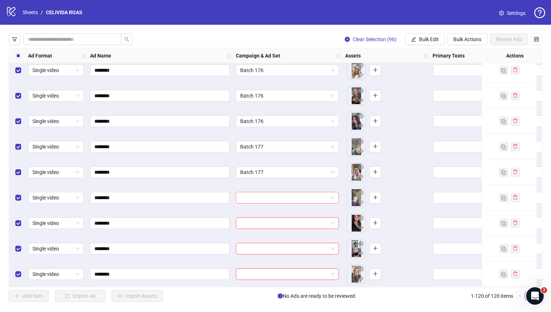
click at [246, 192] on input "search" at bounding box center [284, 197] width 88 height 11
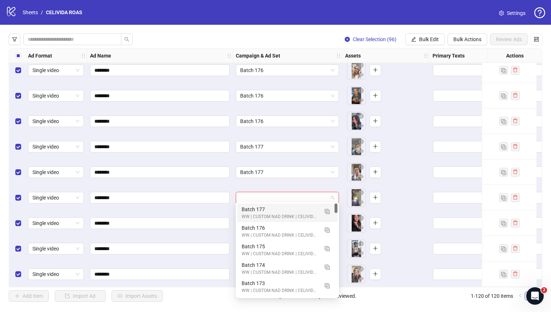
click at [246, 209] on div "Batch 177" at bounding box center [280, 210] width 77 height 8
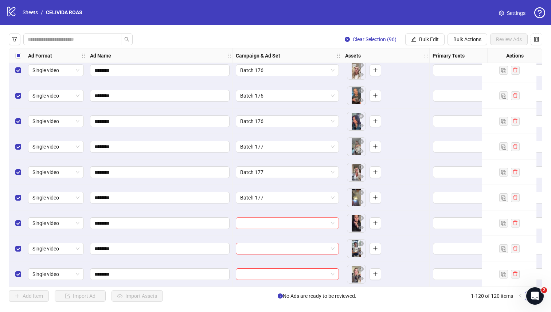
click at [247, 221] on input "search" at bounding box center [284, 223] width 88 height 11
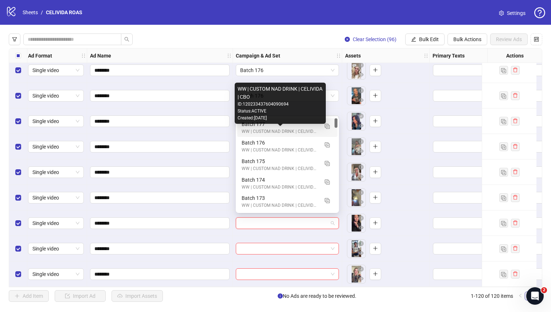
click at [246, 131] on div "WW | CUSTOM NAD DRINK | CELIVIDA | CBO" at bounding box center [280, 131] width 77 height 7
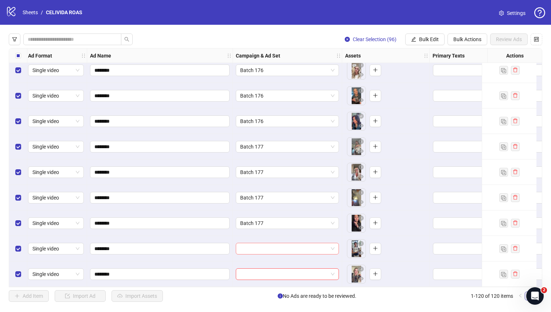
click at [246, 223] on input "search" at bounding box center [284, 249] width 88 height 11
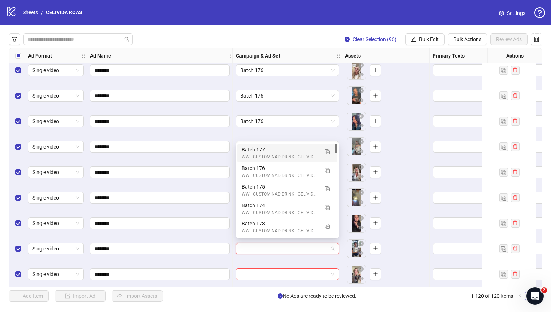
click at [241, 151] on div "Batch 177 WW | CUSTOM NAD DRINK | CELIVIDA | CBO" at bounding box center [287, 153] width 100 height 19
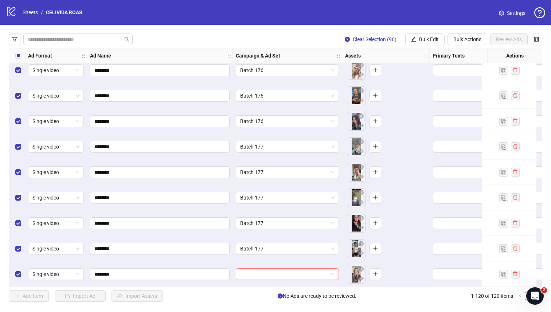
click at [249, 223] on input "search" at bounding box center [284, 274] width 88 height 11
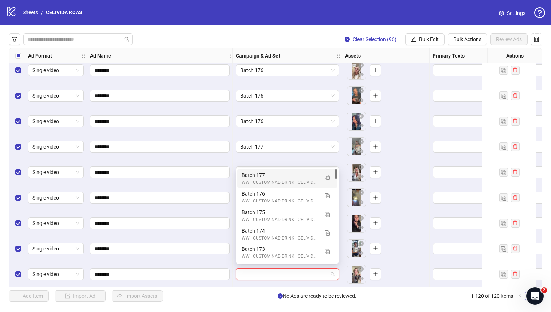
click at [254, 179] on div "WW | CUSTOM NAD DRINK | CELIVIDA | CBO" at bounding box center [280, 182] width 77 height 7
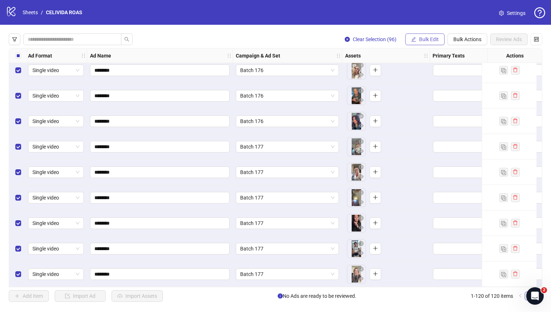
click at [295, 37] on span "Bulk Edit" at bounding box center [429, 39] width 20 height 6
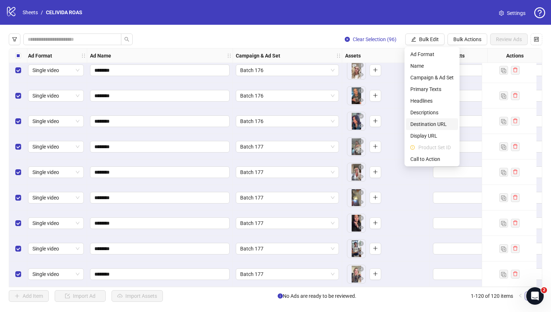
click at [295, 124] on span "Destination URL" at bounding box center [431, 124] width 43 height 8
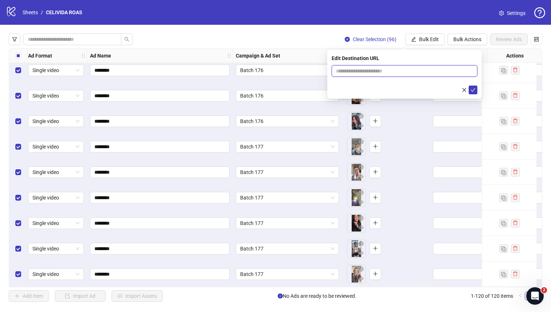
click at [295, 72] on input "text" at bounding box center [401, 71] width 131 height 8
paste input "**********"
type input "**********"
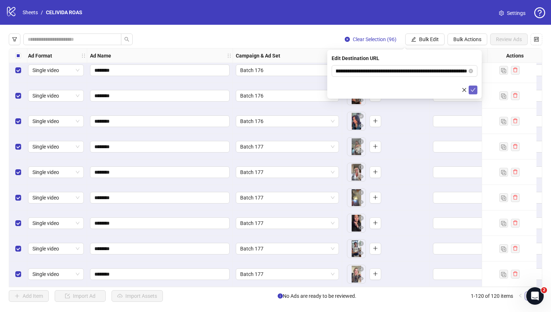
click at [295, 89] on icon "check" at bounding box center [473, 89] width 5 height 5
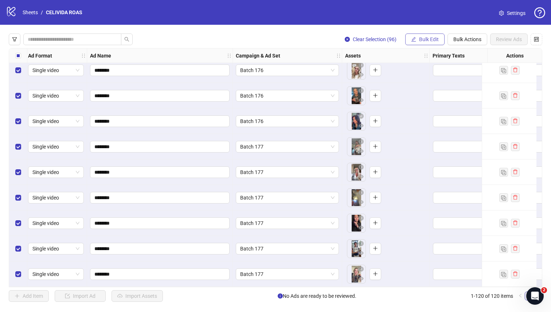
click at [295, 38] on span "Bulk Edit" at bounding box center [429, 39] width 20 height 6
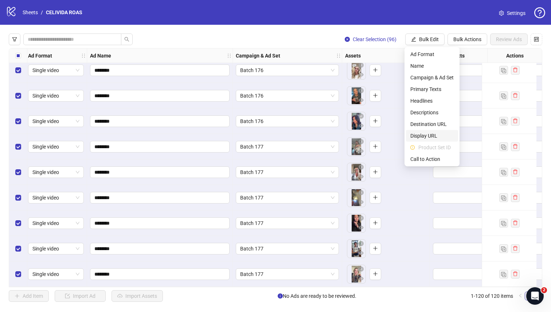
click at [295, 133] on span "Display URL" at bounding box center [431, 136] width 43 height 8
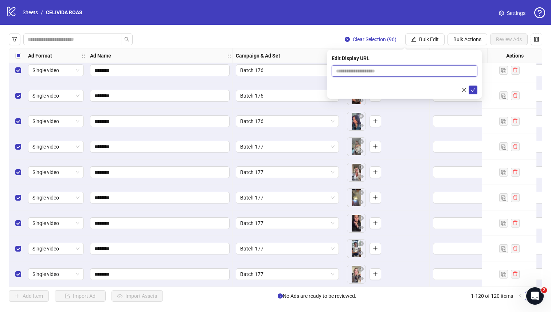
click at [295, 69] on input "text" at bounding box center [405, 71] width 146 height 12
type input "**********"
click at [295, 89] on icon "check" at bounding box center [473, 89] width 5 height 5
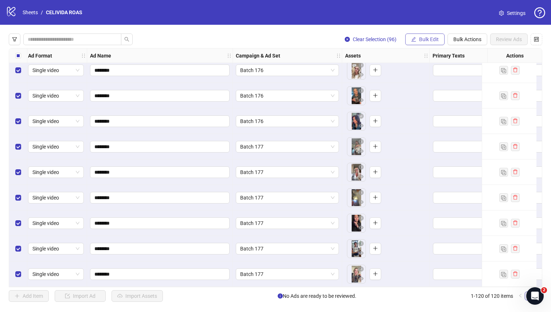
click at [295, 37] on span "Bulk Edit" at bounding box center [429, 39] width 20 height 6
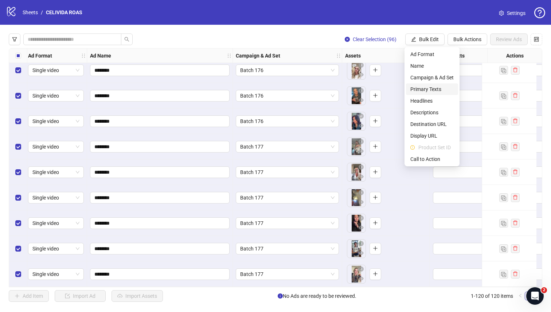
click at [295, 91] on span "Primary Texts" at bounding box center [431, 89] width 43 height 8
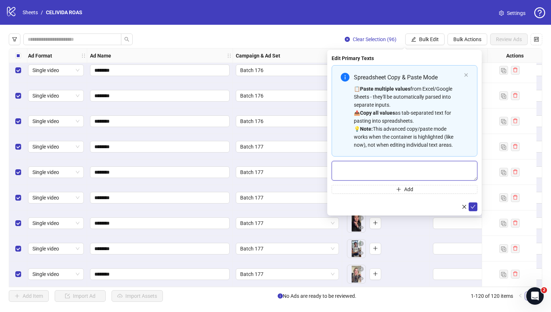
click at [295, 175] on textarea "Multi-text input container - paste or copy values" at bounding box center [405, 171] width 146 height 20
paste textarea "**********"
type textarea "**********"
click at [295, 190] on button "Add" at bounding box center [405, 189] width 146 height 9
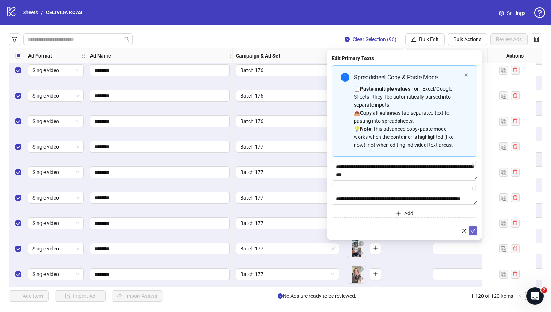
type textarea "**********"
click at [295, 223] on icon "check" at bounding box center [473, 231] width 5 height 5
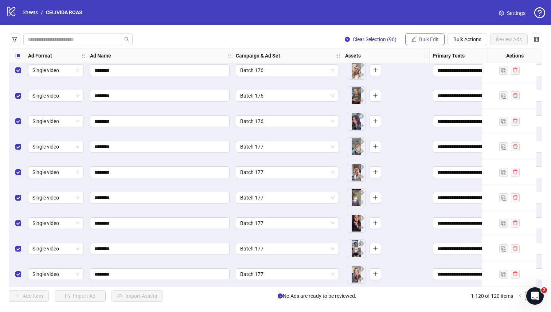
click at [295, 41] on icon "edit" at bounding box center [414, 39] width 5 height 5
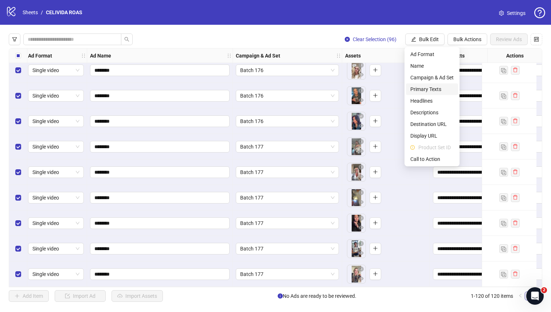
click at [295, 92] on span "Primary Texts" at bounding box center [431, 89] width 43 height 8
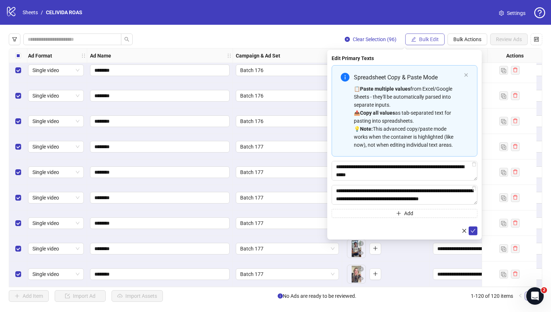
click at [295, 41] on span "Bulk Edit" at bounding box center [429, 39] width 20 height 6
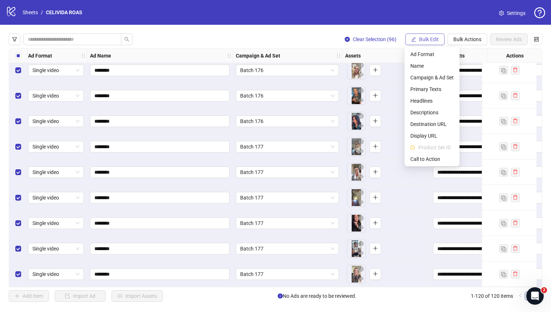
click at [295, 41] on span "Bulk Edit" at bounding box center [429, 39] width 20 height 6
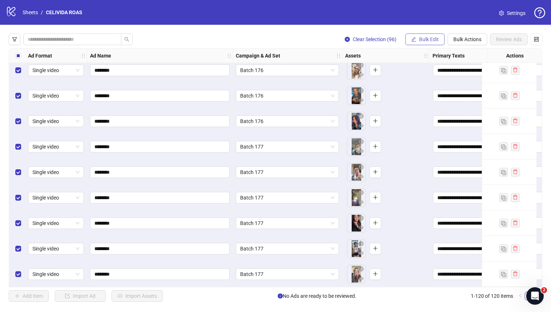
click at [295, 41] on span "Bulk Edit" at bounding box center [429, 39] width 20 height 6
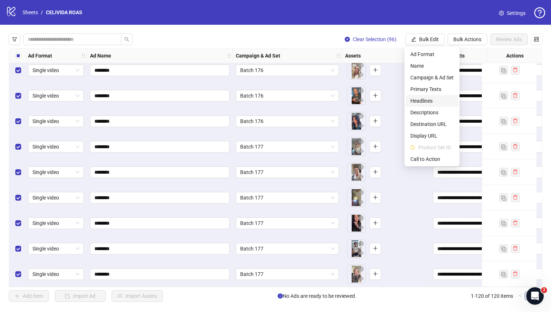
click at [295, 101] on span "Headlines" at bounding box center [431, 101] width 43 height 8
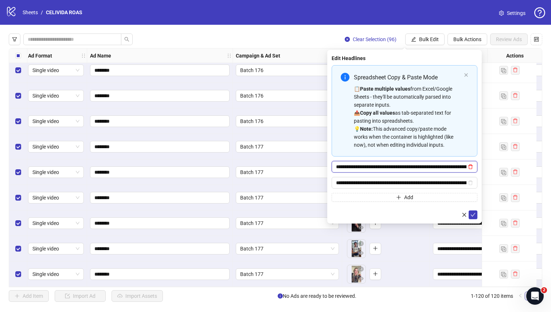
type input "**********"
click at [295, 166] on icon "delete" at bounding box center [470, 166] width 5 height 5
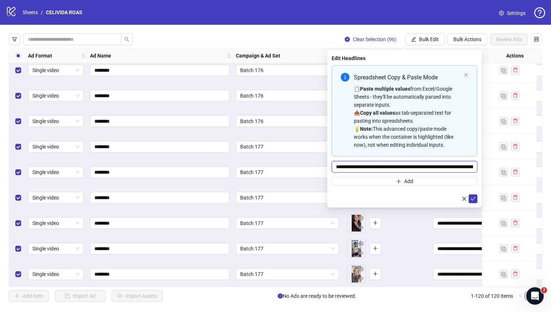
click at [295, 166] on input "**********" at bounding box center [405, 167] width 146 height 12
click at [295, 166] on input "Multi-input container - paste or copy values" at bounding box center [405, 167] width 146 height 12
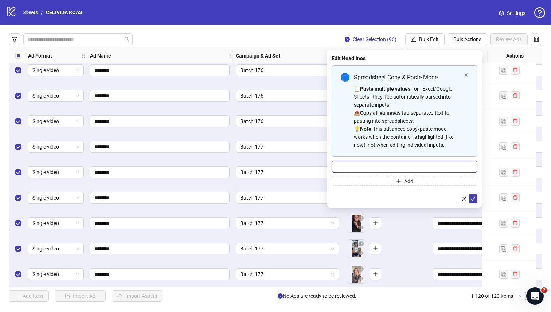
paste input "**********"
type input "**********"
click at [295, 182] on button "Add" at bounding box center [405, 181] width 146 height 9
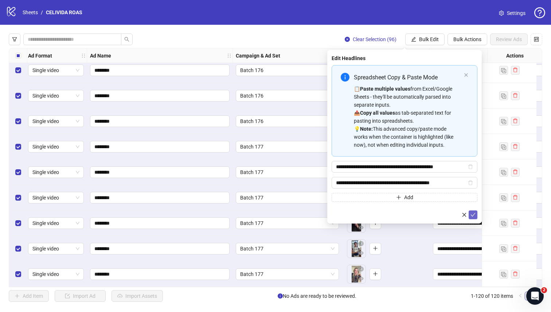
type input "**********"
click at [295, 215] on icon "check" at bounding box center [473, 215] width 5 height 5
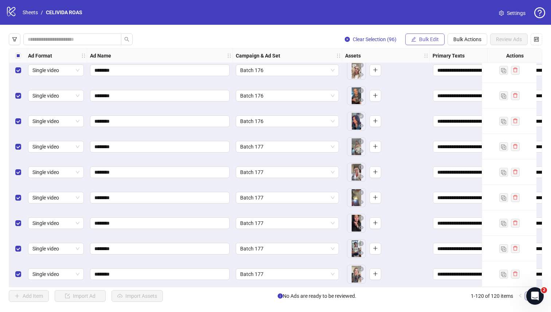
click at [295, 36] on span "Bulk Edit" at bounding box center [429, 39] width 20 height 6
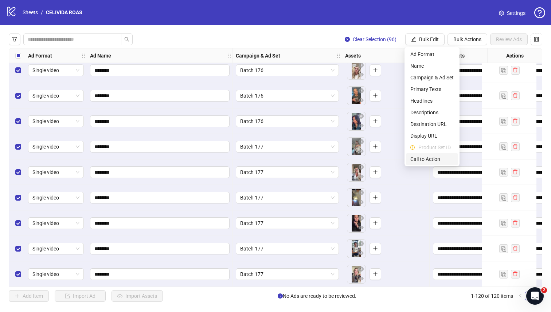
click at [295, 160] on span "Call to Action" at bounding box center [431, 159] width 43 height 8
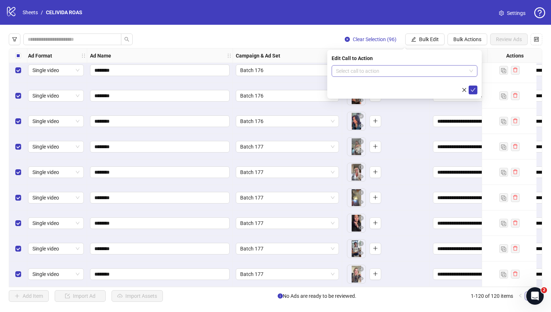
click at [295, 71] on input "search" at bounding box center [401, 71] width 130 height 11
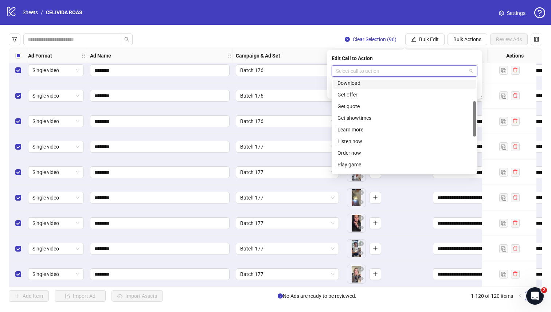
scroll to position [68, 0]
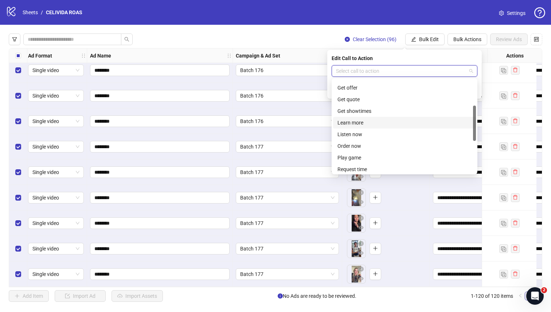
click at [295, 122] on div "Learn more" at bounding box center [405, 123] width 134 height 8
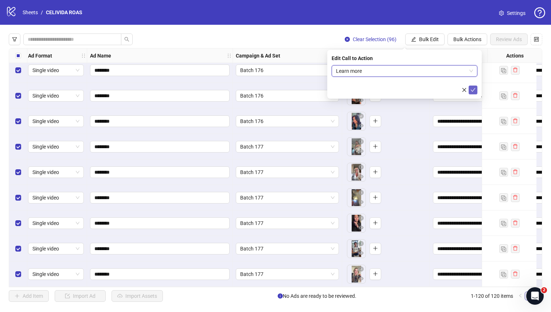
click at [295, 92] on icon "check" at bounding box center [473, 89] width 5 height 5
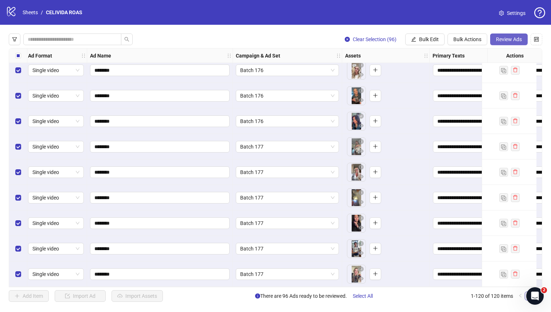
click at [295, 40] on span "Review Ads" at bounding box center [509, 39] width 26 height 6
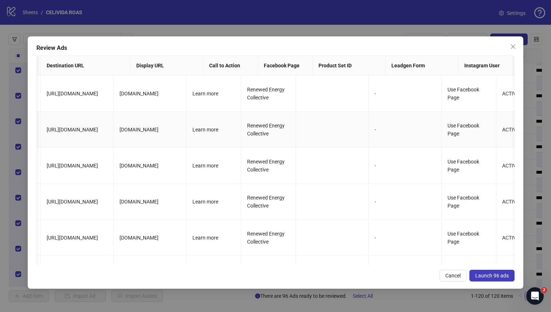
scroll to position [0, 0]
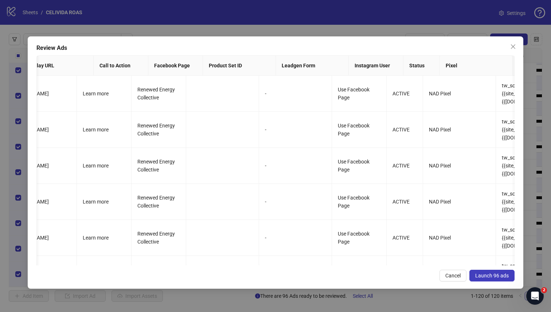
click at [295, 223] on button "Launch 96 ads" at bounding box center [492, 276] width 45 height 12
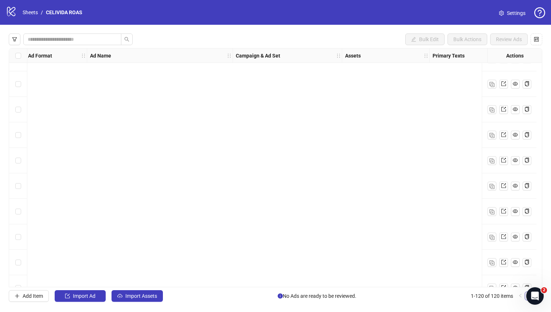
scroll to position [1021, 2]
